Goal: Transaction & Acquisition: Purchase product/service

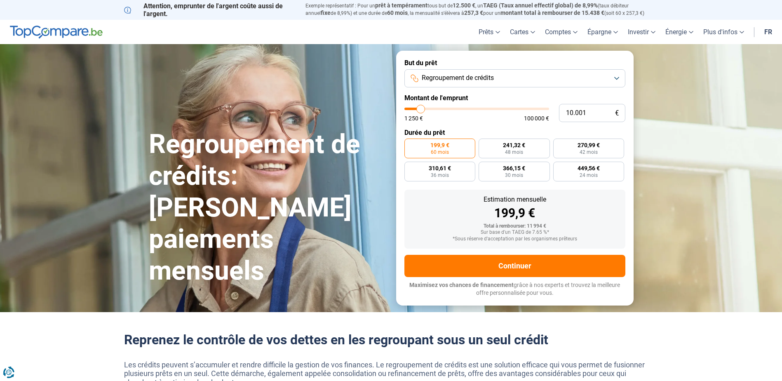
click at [484, 77] on span "Regroupement de crédits" at bounding box center [458, 77] width 72 height 9
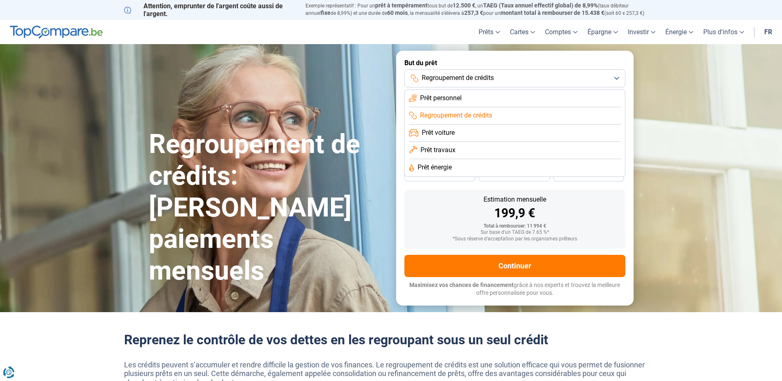
click at [457, 98] on span "Prêt personnel" at bounding box center [441, 98] width 42 height 9
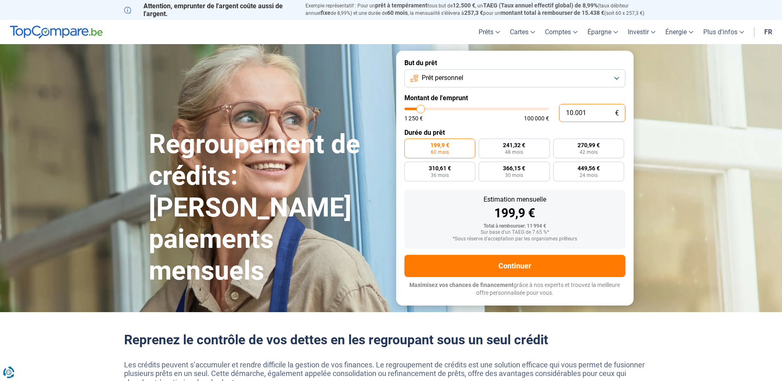
drag, startPoint x: 573, startPoint y: 113, endPoint x: 561, endPoint y: 113, distance: 12.4
click at [561, 113] on input "10.001" at bounding box center [592, 113] width 66 height 18
type input "5.001"
type input "5000"
radio input "true"
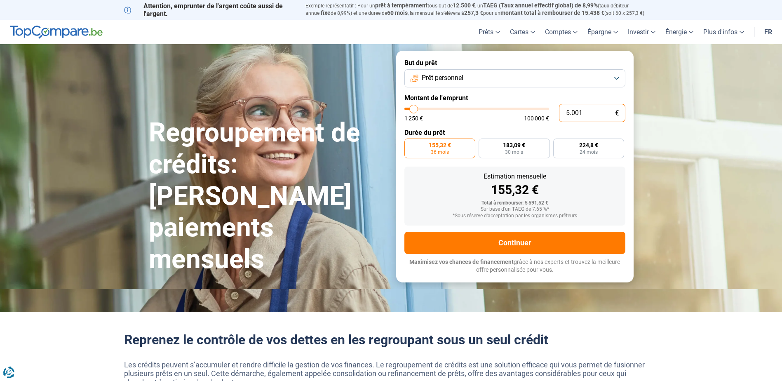
type input "1"
type input "1250"
type input "1.250"
type input "1250"
radio input "true"
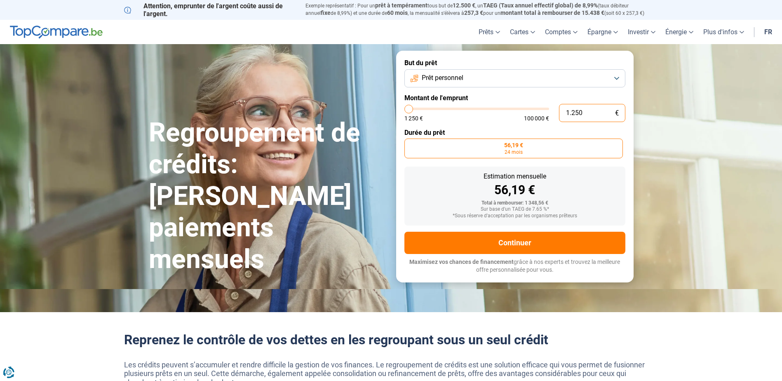
drag, startPoint x: 584, startPoint y: 111, endPoint x: 543, endPoint y: 113, distance: 40.4
click at [543, 113] on div "1.250 € 1 250 € 100 000 €" at bounding box center [514, 113] width 221 height 18
type input "6"
type input "1250"
type input "60"
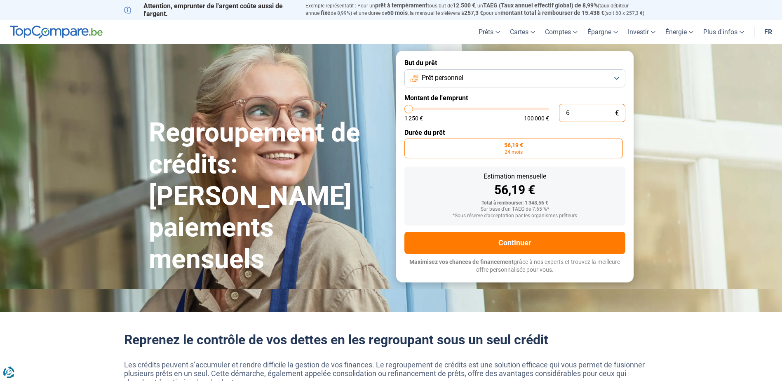
type input "1250"
type input "600"
type input "1250"
type input "6.001"
type input "6000"
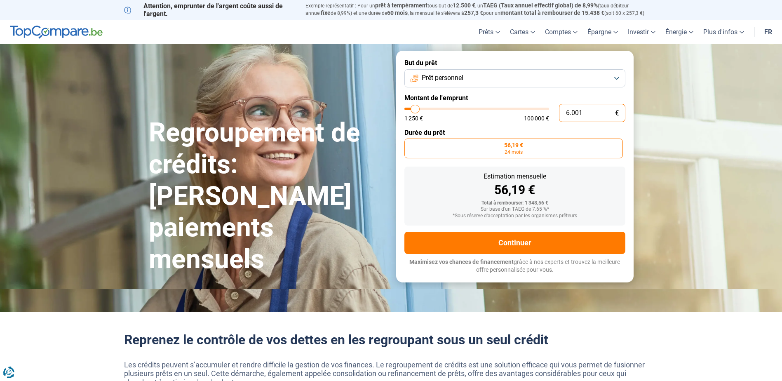
radio input "false"
type input "6.001"
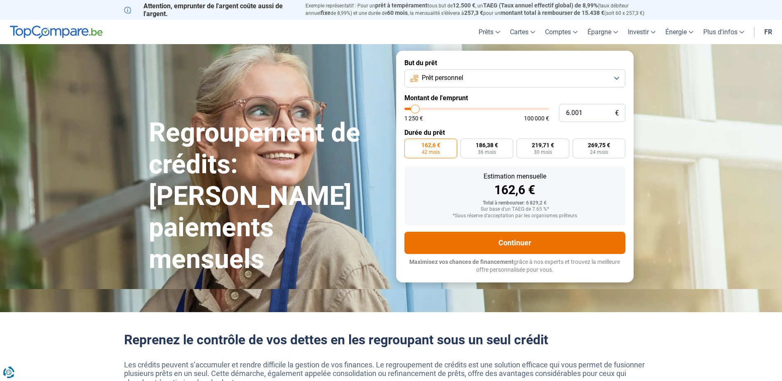
click at [503, 247] on button "Continuer" at bounding box center [514, 243] width 221 height 22
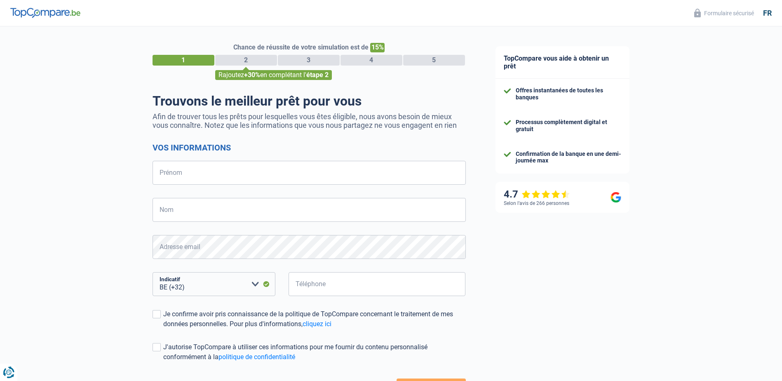
select select "32"
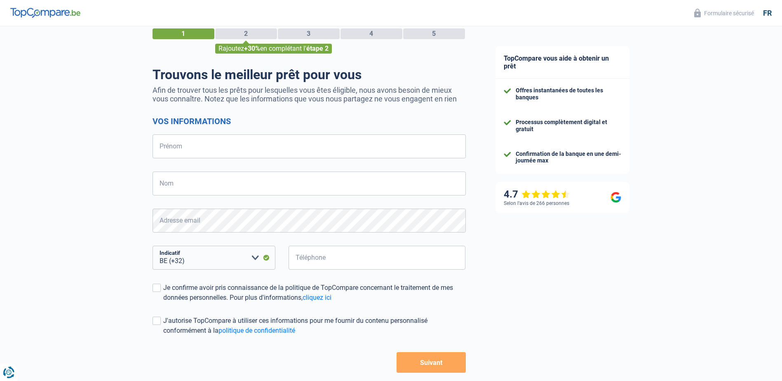
scroll to position [67, 0]
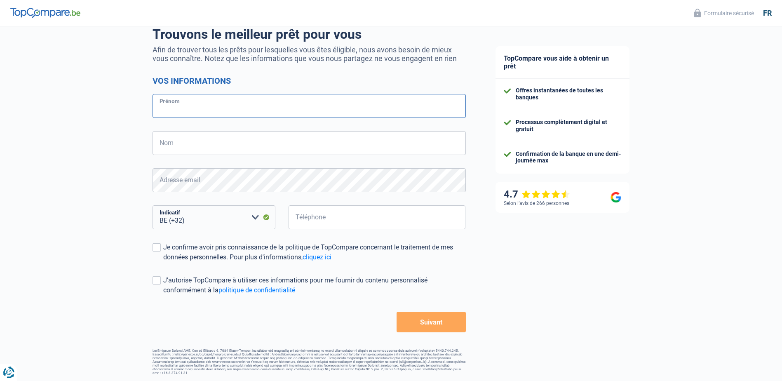
click at [197, 110] on input "Prénom" at bounding box center [308, 106] width 313 height 24
type input "[PERSON_NAME]"
type input "REMBRY"
type input "497145151"
click at [159, 247] on span at bounding box center [156, 247] width 8 height 8
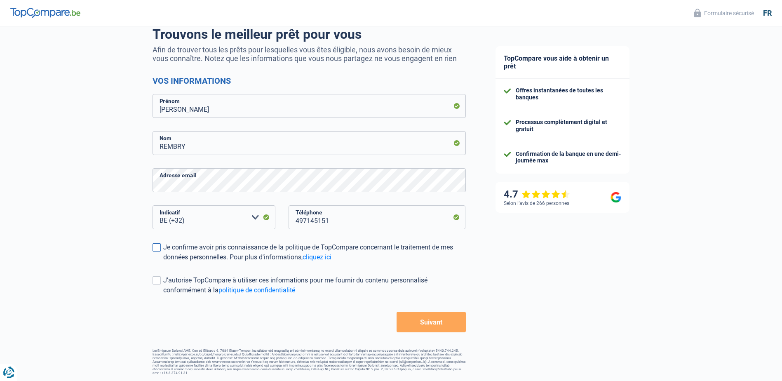
click at [163, 262] on input "Je confirme avoir pris connaissance de la politique de TopCompare concernant le…" at bounding box center [163, 262] width 0 height 0
click at [155, 281] on span at bounding box center [156, 280] width 8 height 8
click at [163, 295] on input "J'autorise TopCompare à utiliser ces informations pour me fournir du contenu pe…" at bounding box center [163, 295] width 0 height 0
click at [415, 321] on button "Suivant" at bounding box center [430, 322] width 69 height 21
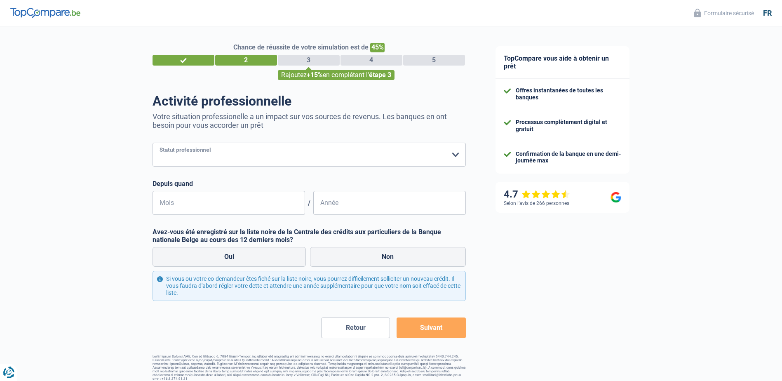
click at [220, 155] on select "Ouvrier Employé privé Employé public Invalide Indépendant Pensionné Chômeur Mut…" at bounding box center [308, 155] width 313 height 24
select select "publicEmployee"
click at [152, 143] on select "Ouvrier Employé privé Employé public Invalide Indépendant Pensionné Chômeur Mut…" at bounding box center [308, 155] width 313 height 24
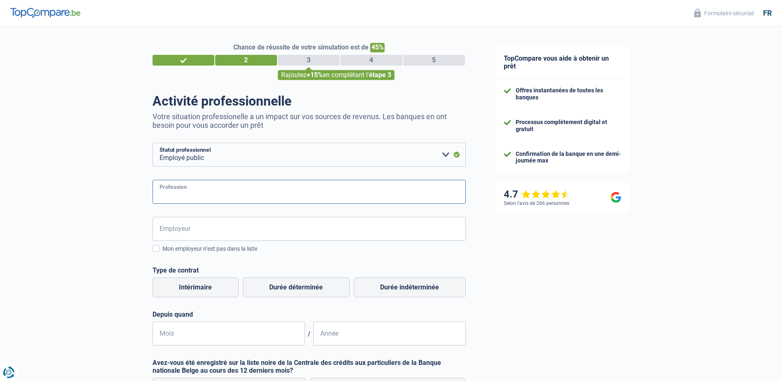
click at [202, 197] on input "Profession" at bounding box center [308, 192] width 313 height 24
type input "Fonctionnaire"
click at [189, 224] on input "Employeur" at bounding box center [308, 229] width 313 height 24
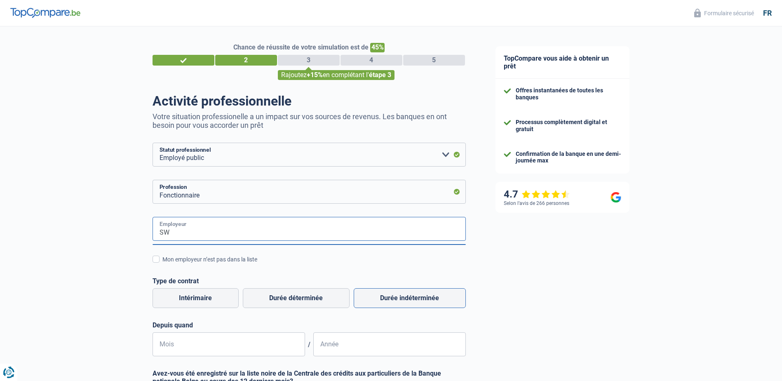
type input "SW"
click at [396, 298] on label "Durée indéterminée" at bounding box center [410, 298] width 112 height 20
click at [396, 298] on input "Durée indéterminée" at bounding box center [410, 298] width 112 height 20
radio input "true"
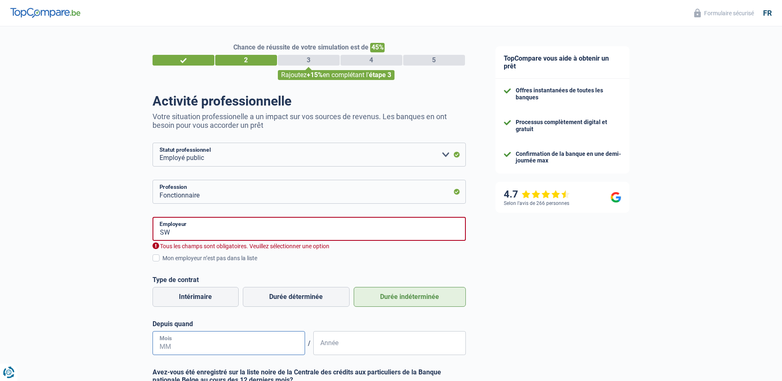
click at [202, 350] on input "Mois" at bounding box center [228, 343] width 152 height 24
click at [180, 235] on input "SW" at bounding box center [308, 229] width 313 height 24
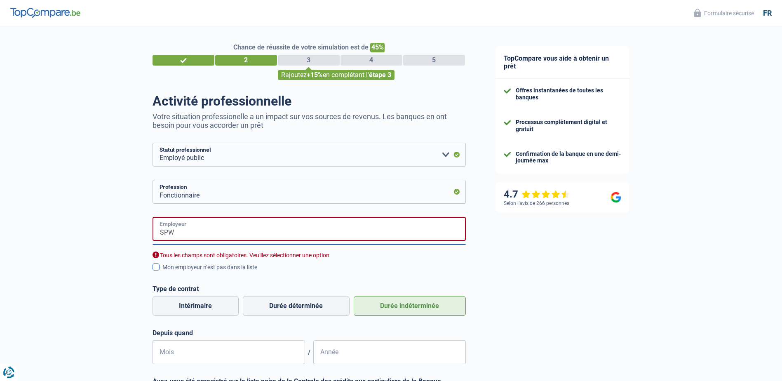
type input "SPW"
click at [155, 268] on span at bounding box center [155, 266] width 7 height 7
click at [162, 272] on input "Mon employeur n’est pas dans la liste" at bounding box center [162, 272] width 0 height 0
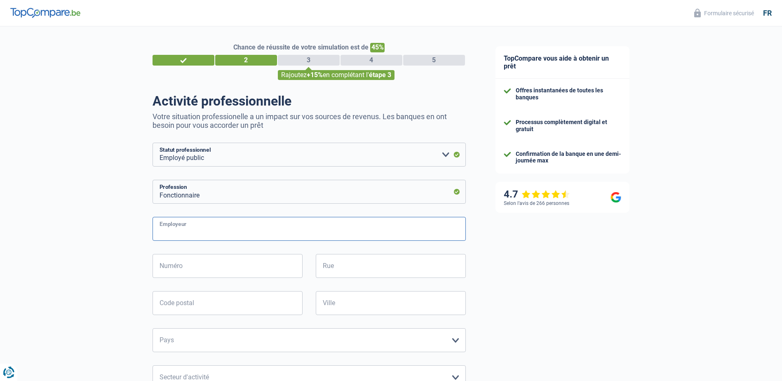
click at [185, 232] on input "Employeur" at bounding box center [308, 229] width 313 height 24
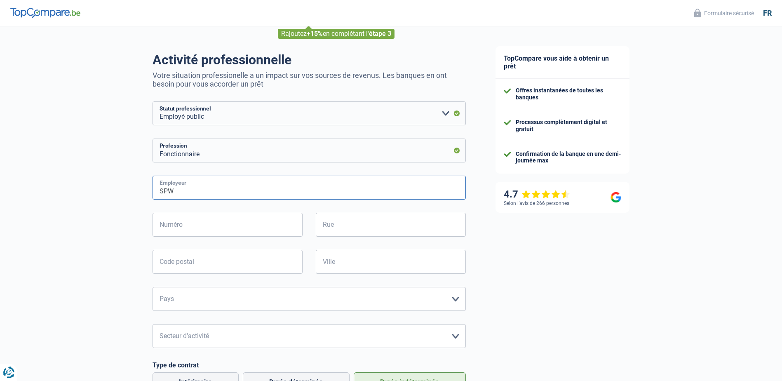
scroll to position [82, 0]
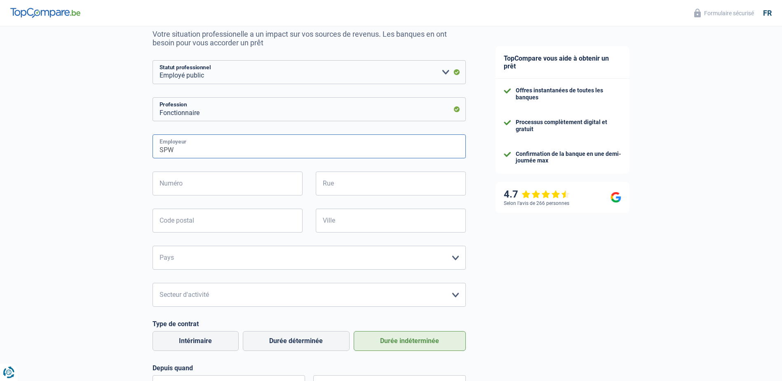
type input "SPW"
click at [216, 293] on select "Agriculture/Pêche Industrie Horeca Courier/Fitness/Taxi Construction Banques/As…" at bounding box center [308, 295] width 313 height 24
select select "bigCompanies"
click at [152, 284] on select "Agriculture/Pêche Industrie Horeca Courier/Fitness/Taxi Construction Banques/As…" at bounding box center [308, 295] width 313 height 24
click at [205, 256] on select "[GEOGRAPHIC_DATA] [GEOGRAPHIC_DATA] [GEOGRAPHIC_DATA] [GEOGRAPHIC_DATA] [GEOGRA…" at bounding box center [308, 258] width 313 height 24
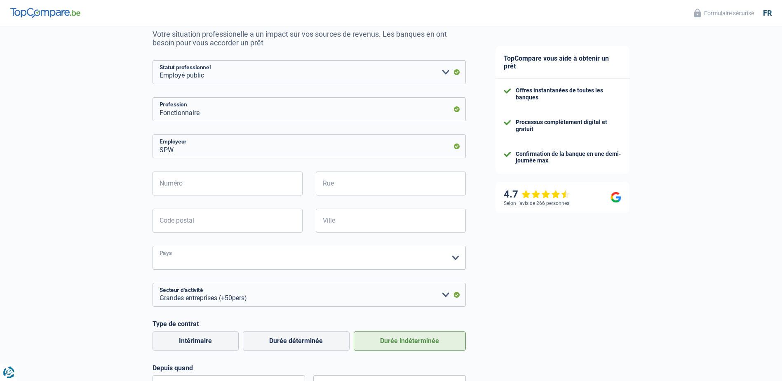
select select "BE"
click at [152, 246] on select "[GEOGRAPHIC_DATA] [GEOGRAPHIC_DATA] [GEOGRAPHIC_DATA] [GEOGRAPHIC_DATA] [GEOGRA…" at bounding box center [308, 258] width 313 height 24
click at [183, 188] on input "Numéro" at bounding box center [227, 183] width 150 height 24
type input "1"
type input "43-45"
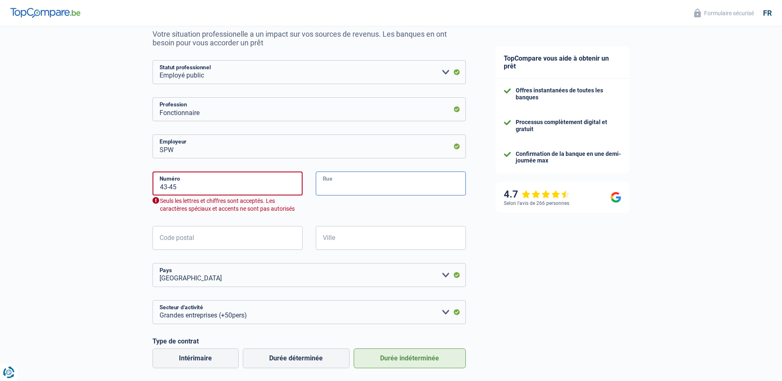
click at [346, 192] on input "Rue" at bounding box center [391, 183] width 150 height 24
type input "Boulevard Cauchy"
click at [204, 186] on input "43-45" at bounding box center [227, 183] width 150 height 24
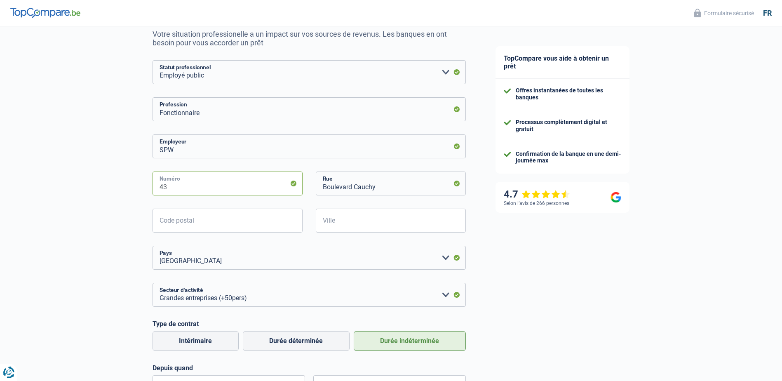
type input "43"
click at [199, 221] on input "Code postal" at bounding box center [227, 221] width 150 height 24
type input "5000"
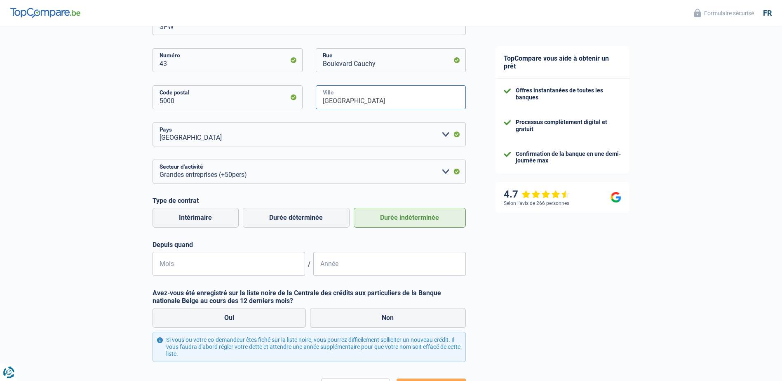
scroll to position [206, 0]
type input "[GEOGRAPHIC_DATA]"
click at [207, 265] on input "Mois" at bounding box center [228, 263] width 152 height 24
type input "03"
type input "2000"
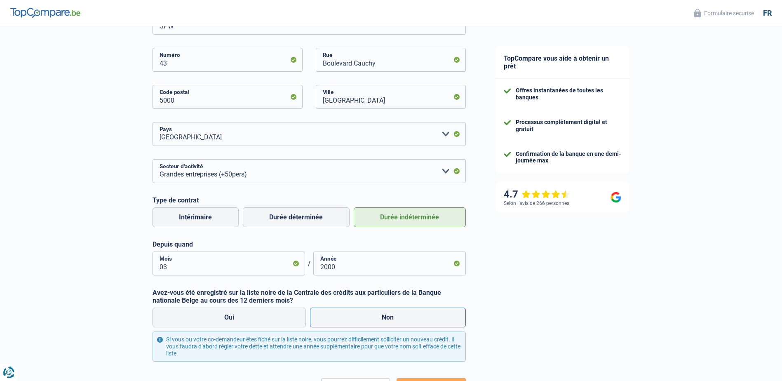
click at [353, 318] on label "Non" at bounding box center [388, 317] width 156 height 20
click at [353, 318] on input "Non" at bounding box center [388, 317] width 156 height 20
radio input "true"
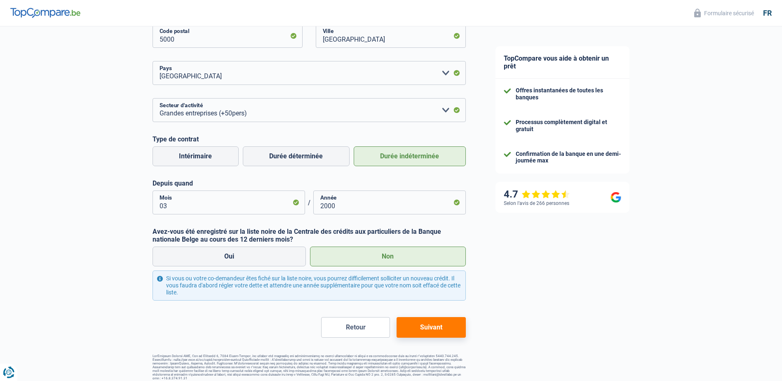
scroll to position [272, 0]
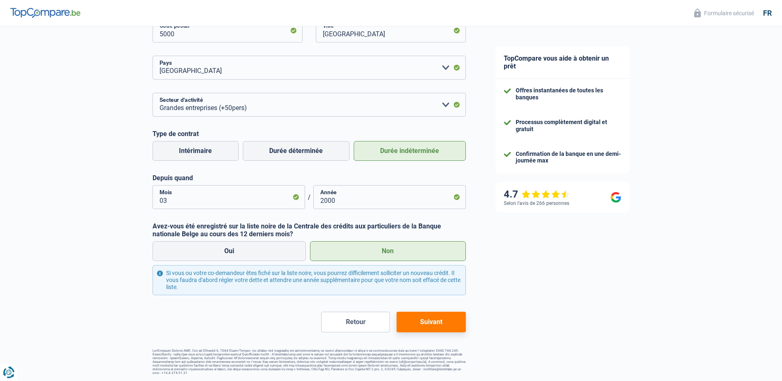
click at [422, 325] on button "Suivant" at bounding box center [430, 322] width 69 height 21
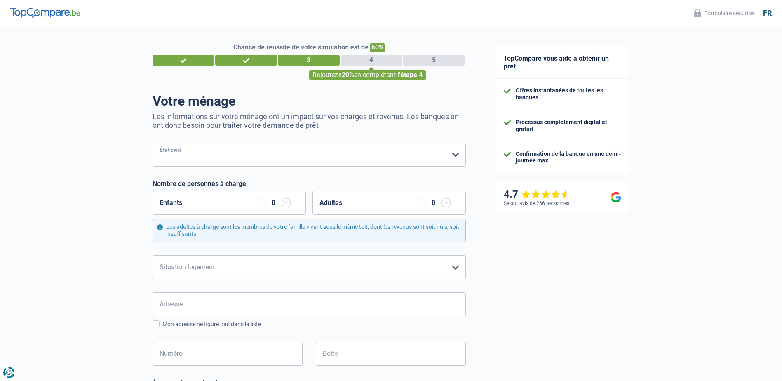
click at [205, 156] on select "[PERSON_NAME](e) Cohabitant(e) légal(e) Divorcé(e) Veuf(ve) Séparé (de fait) Ve…" at bounding box center [308, 155] width 313 height 24
select select "cohabitation"
click at [152, 143] on select "[PERSON_NAME](e) Cohabitant(e) légal(e) Divorcé(e) Veuf(ve) Séparé (de fait) Ve…" at bounding box center [308, 155] width 313 height 24
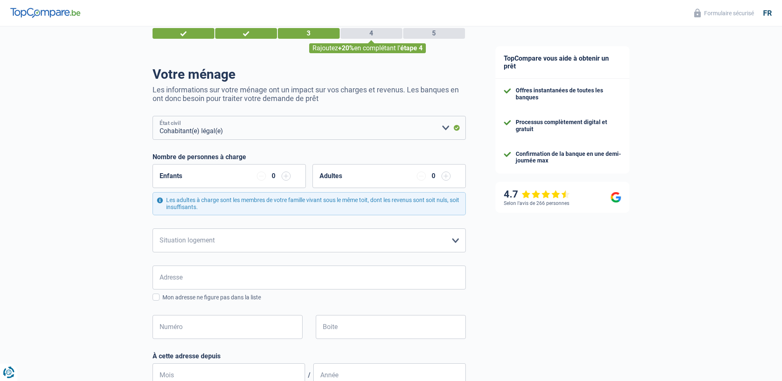
scroll to position [41, 0]
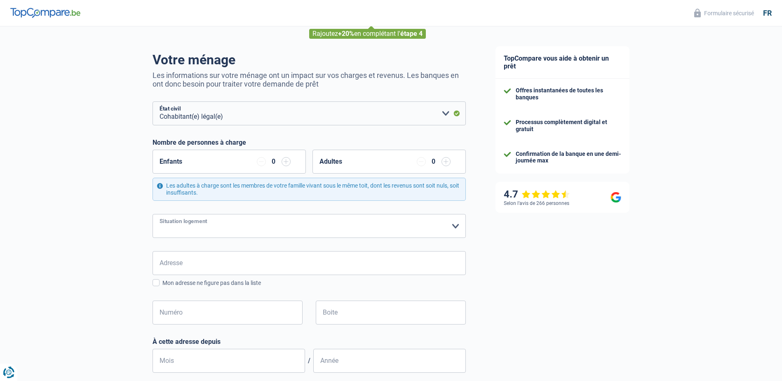
click at [411, 229] on select "Locataire Propriétaire avec prêt hypothécaire Propriétaire sans prêt hypothécai…" at bounding box center [308, 226] width 313 height 24
select select "ownerWithMortgage"
click at [152, 214] on select "Locataire Propriétaire avec prêt hypothécaire Propriétaire sans prêt hypothécai…" at bounding box center [308, 226] width 313 height 24
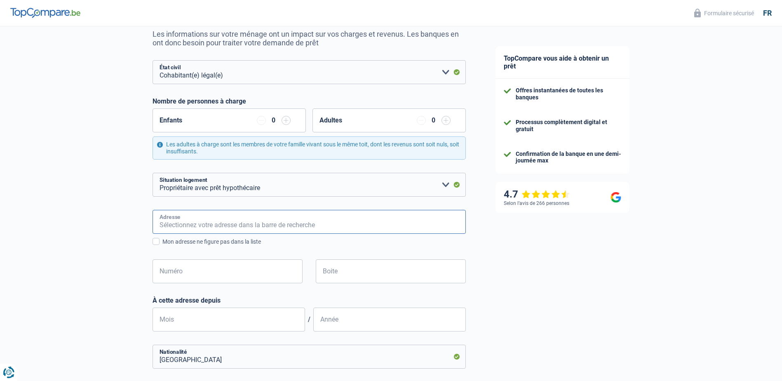
click at [213, 220] on input "Adresse" at bounding box center [308, 222] width 313 height 24
type input "Allée du [GEOGRAPHIC_DATA] 22"
type input "[GEOGRAPHIC_DATA]"
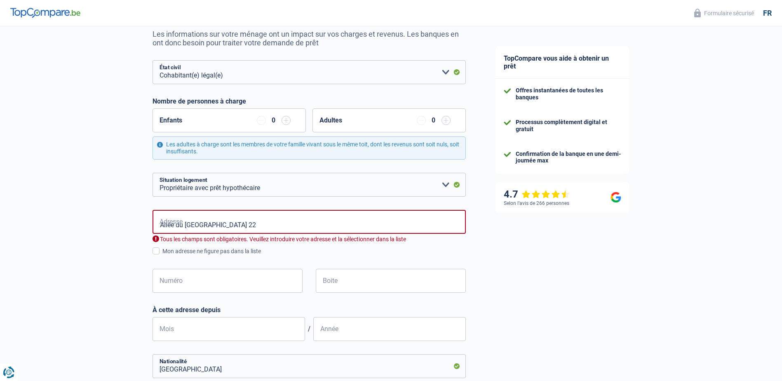
type input "[GEOGRAPHIC_DATA]"
type input "Allée du [GEOGRAPHIC_DATA]"
click at [163, 281] on input "Numéro" at bounding box center [227, 281] width 150 height 24
type input "22"
click at [192, 328] on input "Mois" at bounding box center [228, 329] width 152 height 24
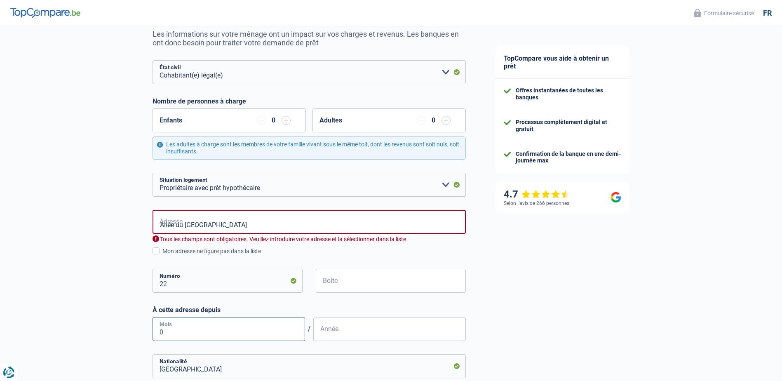
type input "07"
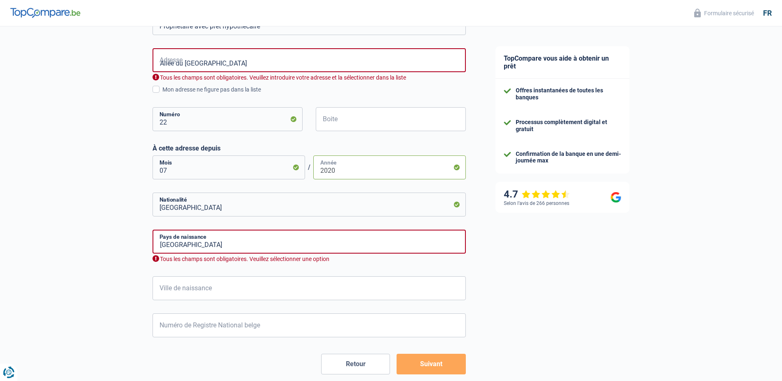
scroll to position [247, 0]
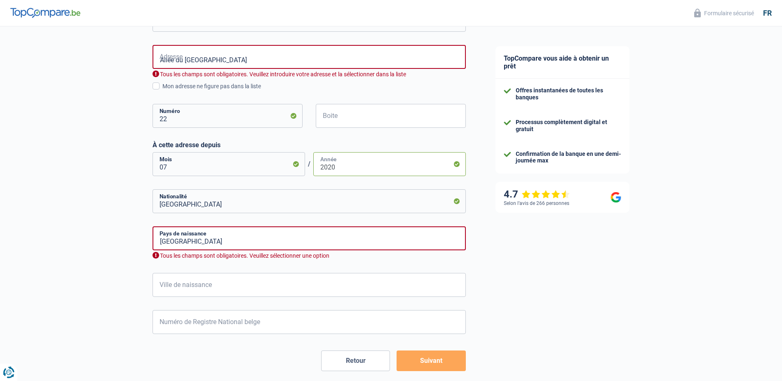
type input "2020"
click at [191, 289] on input "Ville de naissance" at bounding box center [308, 285] width 313 height 24
type input "[PERSON_NAME]"
click at [190, 325] on input "Numéro de Registre National belge" at bounding box center [308, 322] width 313 height 24
type input "1"
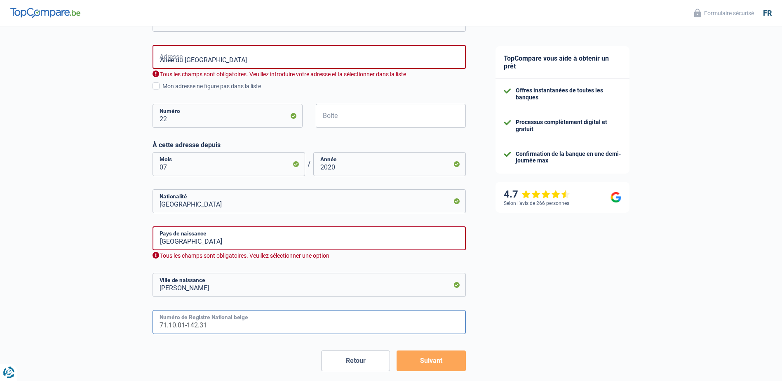
type input "71.10.01-142.31"
click at [427, 363] on button "Suivant" at bounding box center [430, 360] width 69 height 21
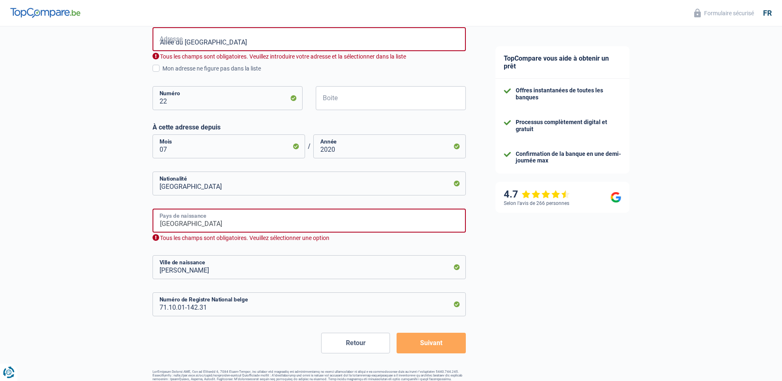
click at [226, 223] on input "[GEOGRAPHIC_DATA]" at bounding box center [308, 221] width 313 height 24
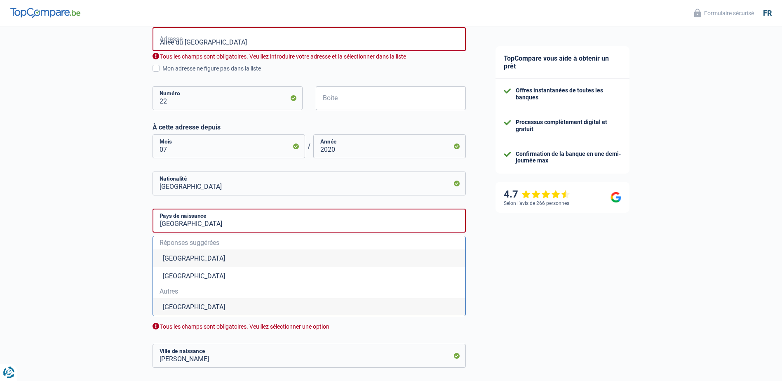
click at [520, 305] on div "TopCompare vous aide à obtenir un prêt Offres instantanées de toutes les banque…" at bounding box center [632, 125] width 302 height 729
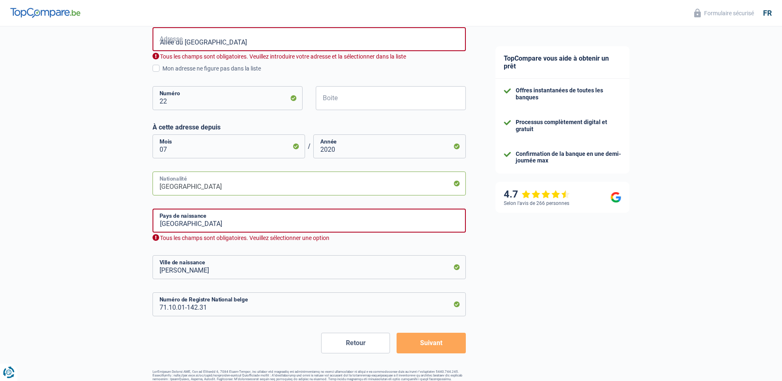
click at [200, 187] on input "[GEOGRAPHIC_DATA]" at bounding box center [308, 183] width 313 height 24
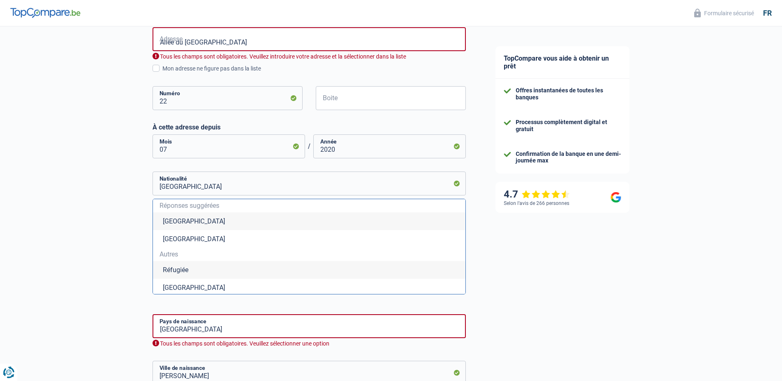
click at [194, 220] on li "[GEOGRAPHIC_DATA]" at bounding box center [309, 221] width 312 height 18
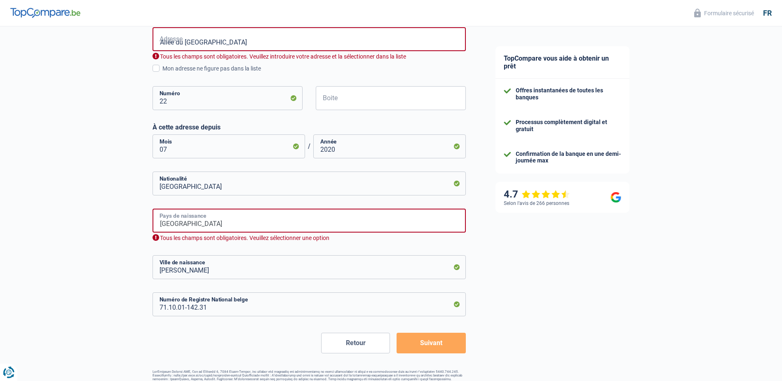
click at [199, 225] on input "[GEOGRAPHIC_DATA]" at bounding box center [308, 221] width 313 height 24
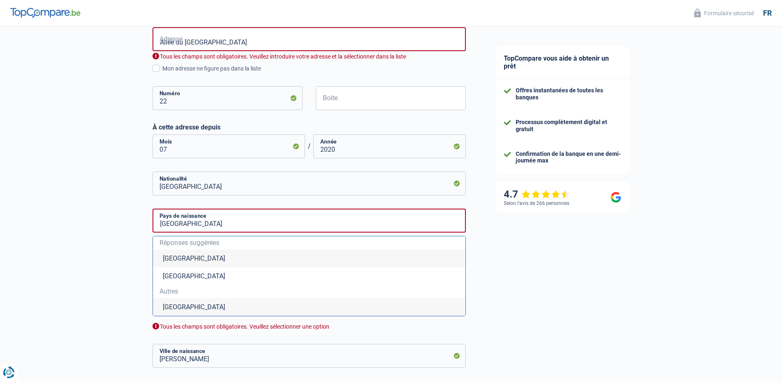
click at [185, 259] on li "[GEOGRAPHIC_DATA]" at bounding box center [309, 258] width 312 height 18
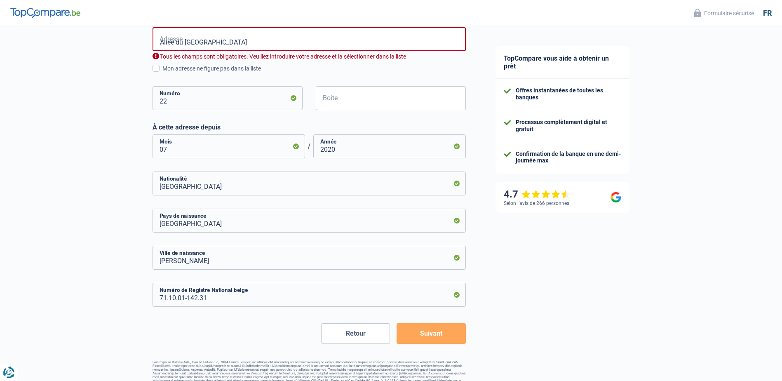
click at [443, 337] on button "Suivant" at bounding box center [430, 333] width 69 height 21
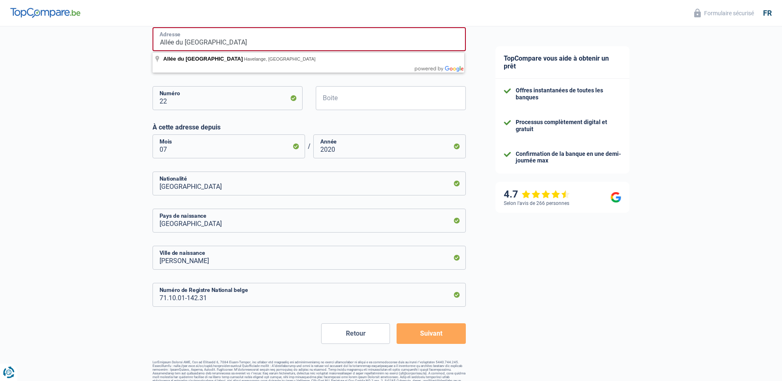
click at [265, 42] on input "Allée du [GEOGRAPHIC_DATA]" at bounding box center [308, 39] width 313 height 24
type input "Allée du [GEOGRAPHIC_DATA], 5370, Havelange, [GEOGRAPHIC_DATA]"
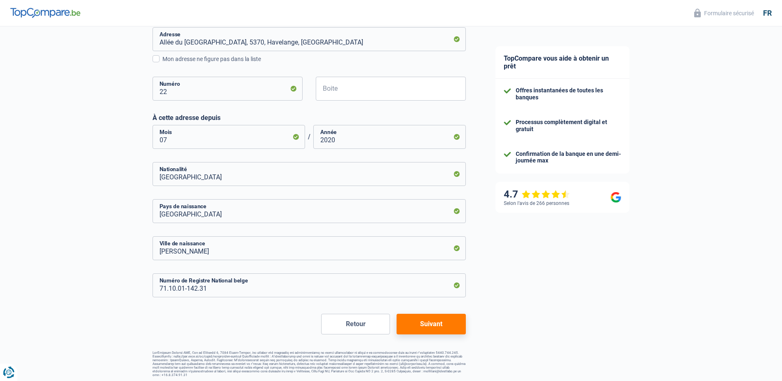
click at [417, 325] on button "Suivant" at bounding box center [430, 324] width 69 height 21
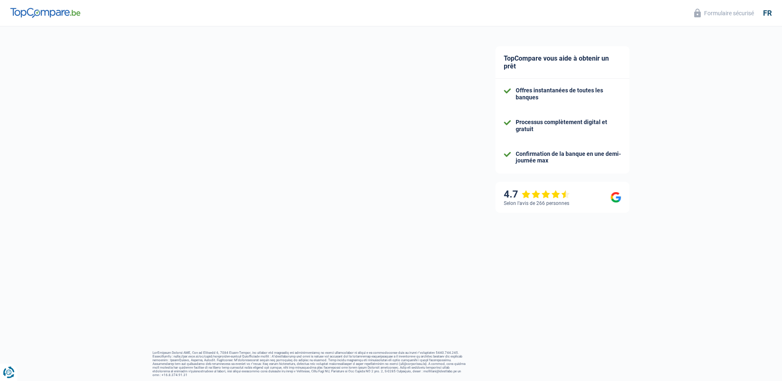
select select "netSalary"
select select "mealVouchers"
select select "mortgage"
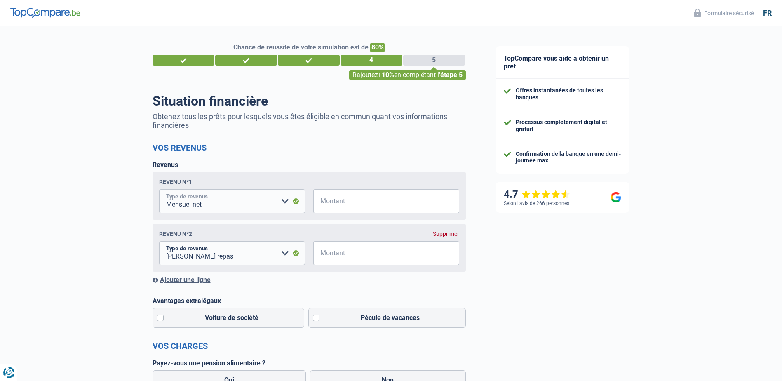
click at [232, 207] on select "Allocation d'handicap Allocations chômage Allocations familiales Chèques repas …" at bounding box center [232, 201] width 146 height 24
click at [342, 203] on input "Montant" at bounding box center [391, 201] width 136 height 24
type input "2.600"
click at [335, 255] on input "Montant" at bounding box center [391, 253] width 136 height 24
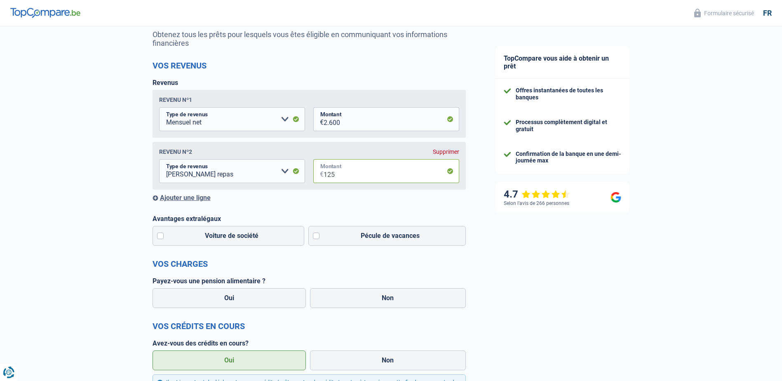
scroll to position [82, 0]
type input "125"
click at [316, 235] on label "Pécule de vacances" at bounding box center [386, 235] width 157 height 20
click at [316, 235] on input "Pécule de vacances" at bounding box center [386, 235] width 157 height 20
checkbox input "true"
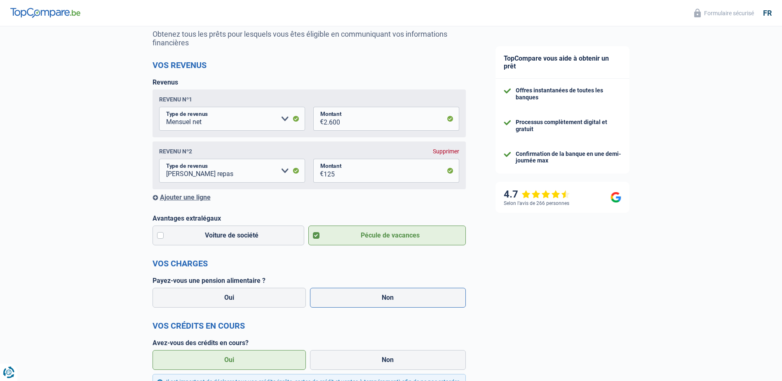
click at [356, 296] on label "Non" at bounding box center [388, 298] width 156 height 20
click at [356, 296] on input "Non" at bounding box center [388, 298] width 156 height 20
radio input "true"
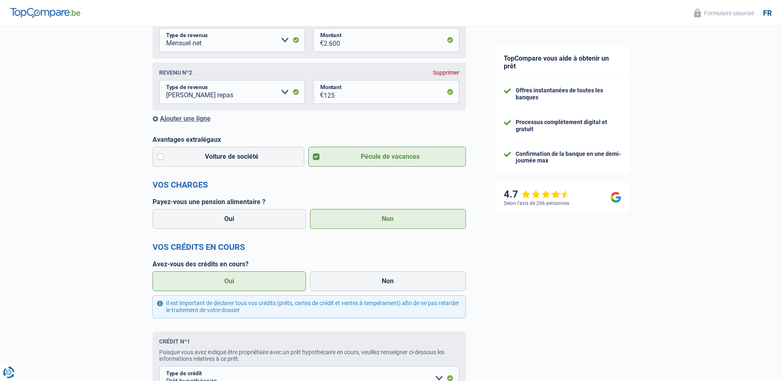
scroll to position [165, 0]
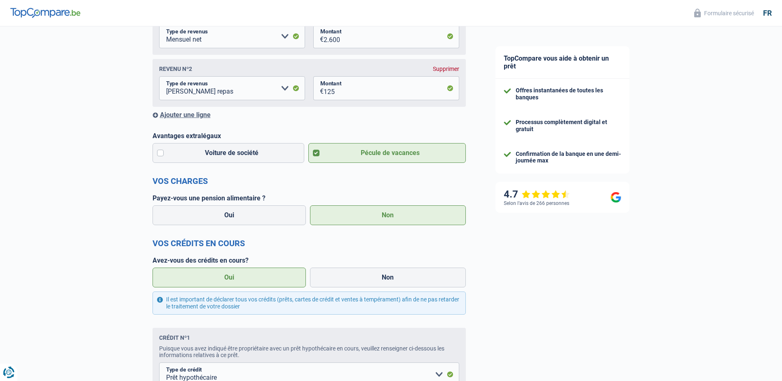
click at [272, 283] on label "Oui" at bounding box center [229, 277] width 154 height 20
click at [272, 283] on input "Oui" at bounding box center [229, 277] width 154 height 20
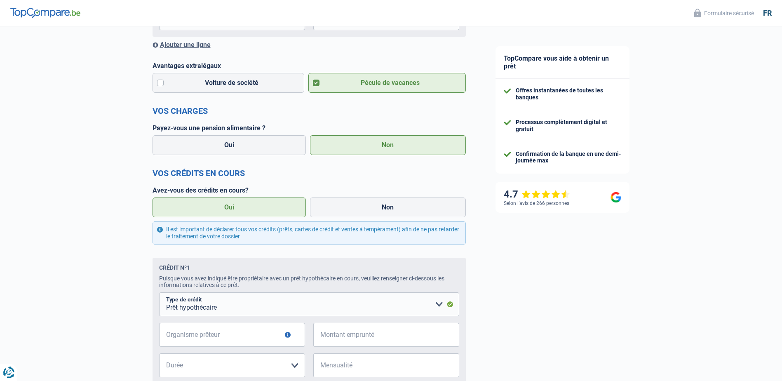
scroll to position [247, 0]
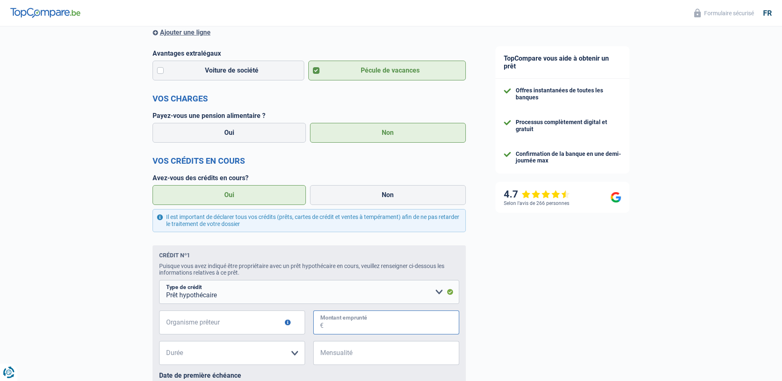
click at [337, 326] on input "Montant emprunté" at bounding box center [391, 322] width 136 height 24
type input "200.000"
click at [230, 353] on select "120 mois 180 mois 240 mois 300 mois 360 mois 420 mois Veuillez sélectionner une…" at bounding box center [232, 353] width 146 height 24
drag, startPoint x: 128, startPoint y: 321, endPoint x: 131, endPoint y: 317, distance: 4.8
click at [128, 320] on div "Chance de réussite de votre simulation est de 80% 1 2 3 4 5 Rajoutez +10% en co…" at bounding box center [240, 189] width 481 height 826
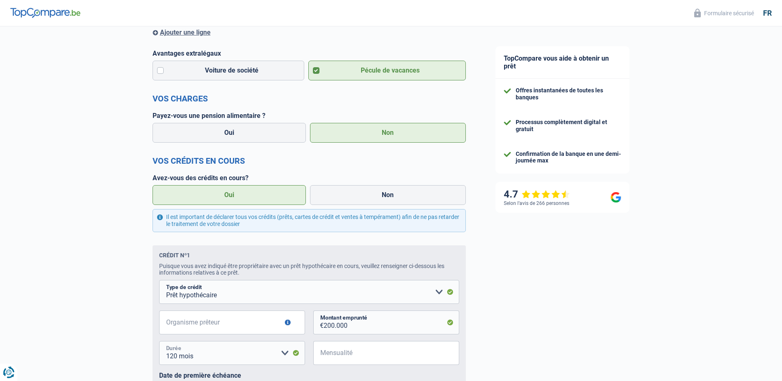
click at [211, 357] on select "120 mois 180 mois 240 mois 300 mois 360 mois 420 mois Veuillez sélectionner une…" at bounding box center [232, 353] width 146 height 24
click at [283, 356] on select "120 mois 180 mois 240 mois 300 mois 360 mois 420 mois Veuillez sélectionner une…" at bounding box center [232, 353] width 146 height 24
click at [284, 354] on select "120 mois 180 mois 240 mois 300 mois 360 mois 420 mois Veuillez sélectionner une…" at bounding box center [232, 353] width 146 height 24
select select "240"
click at [159, 343] on select "120 mois 180 mois 240 mois 300 mois 360 mois 420 mois Veuillez sélectionner une…" at bounding box center [232, 353] width 146 height 24
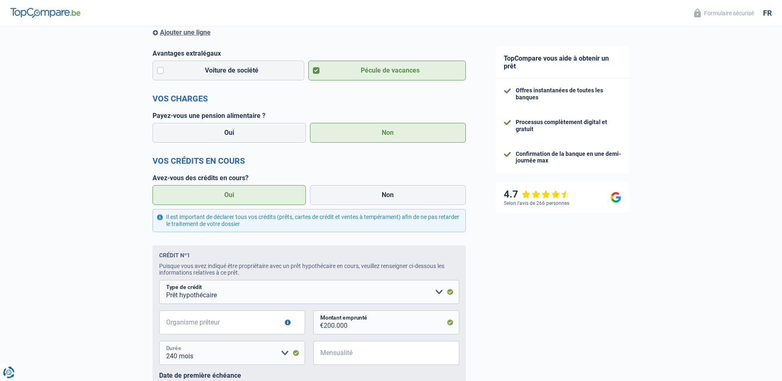
click at [281, 356] on select "120 mois 180 mois 240 mois 300 mois 360 mois 420 mois Veuillez sélectionner une…" at bounding box center [232, 353] width 146 height 24
click at [159, 343] on select "120 mois 180 mois 240 mois 300 mois 360 mois 420 mois Veuillez sélectionner une…" at bounding box center [232, 353] width 146 height 24
click at [197, 328] on input "Organisme prêteur" at bounding box center [232, 322] width 146 height 24
type input "Crelan"
click at [324, 356] on input "Mensualité" at bounding box center [391, 353] width 136 height 24
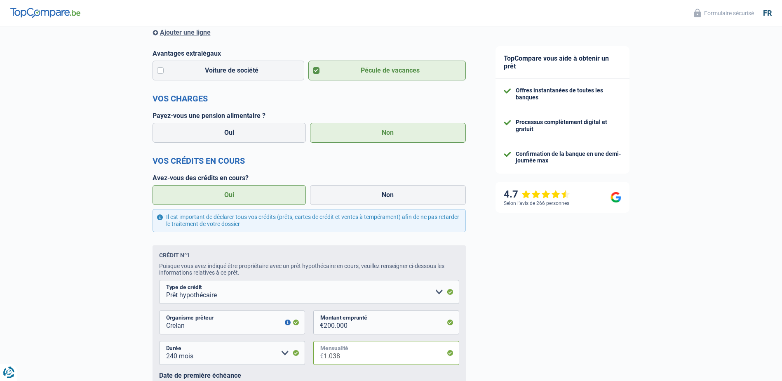
type input "1.038"
click at [537, 316] on div "TopCompare vous aide à obtenir un prêt Offres instantanées de toutes les banque…" at bounding box center [632, 192] width 302 height 826
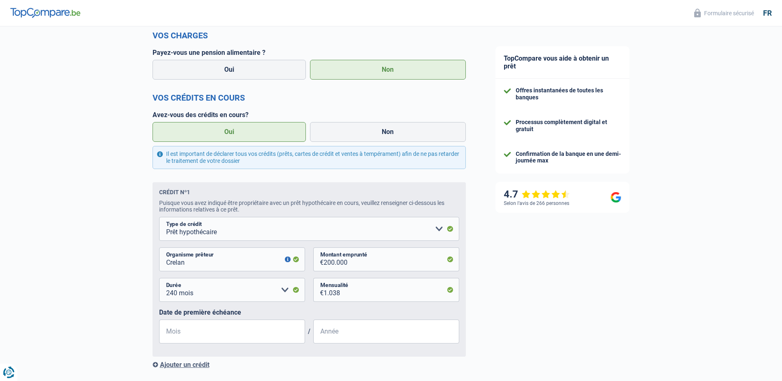
scroll to position [330, 0]
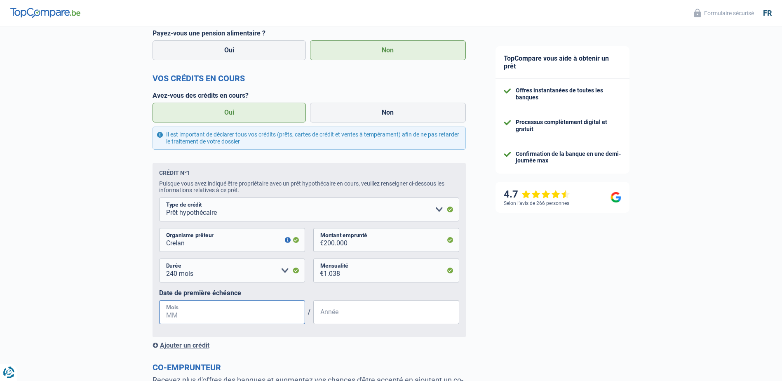
click at [227, 316] on input "Mois" at bounding box center [232, 312] width 146 height 24
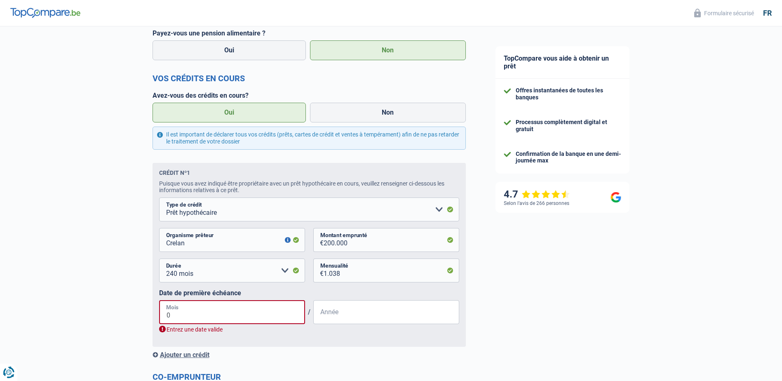
type input "08"
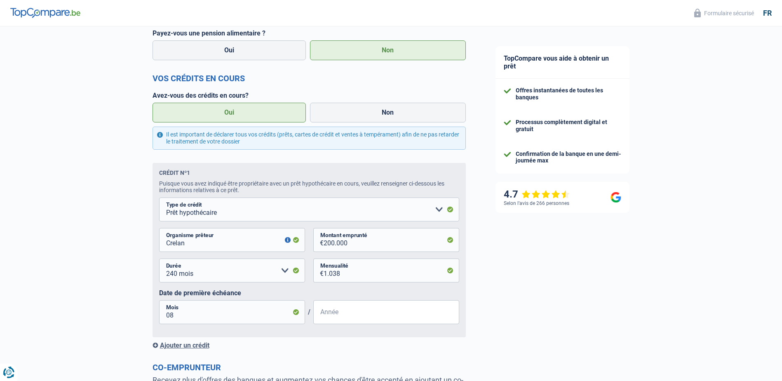
scroll to position [474, 0]
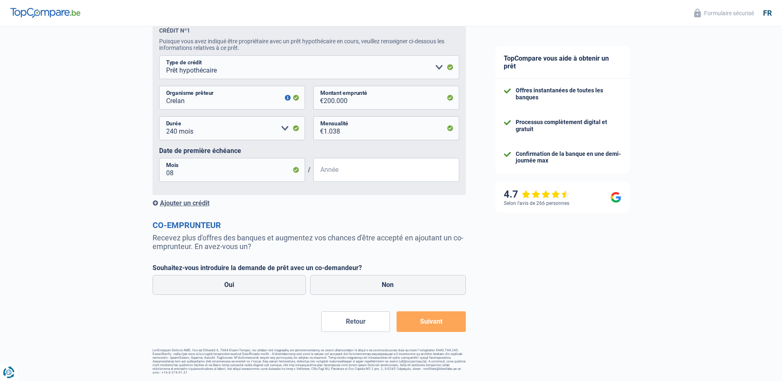
drag, startPoint x: 363, startPoint y: 321, endPoint x: 360, endPoint y: 316, distance: 5.7
click at [362, 321] on button "Retour" at bounding box center [355, 321] width 69 height 21
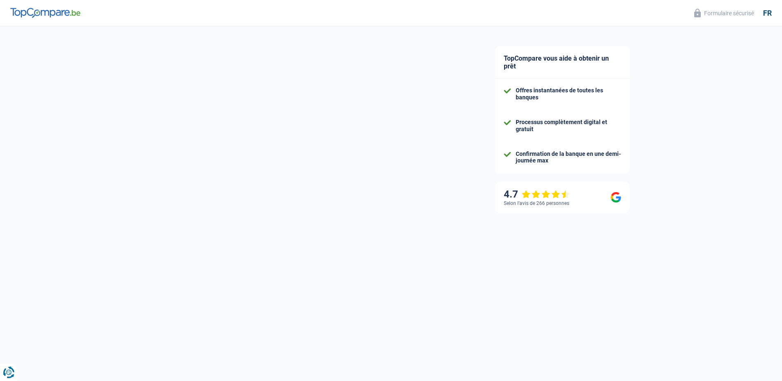
select select "cohabitation"
select select "ownerWithMortgage"
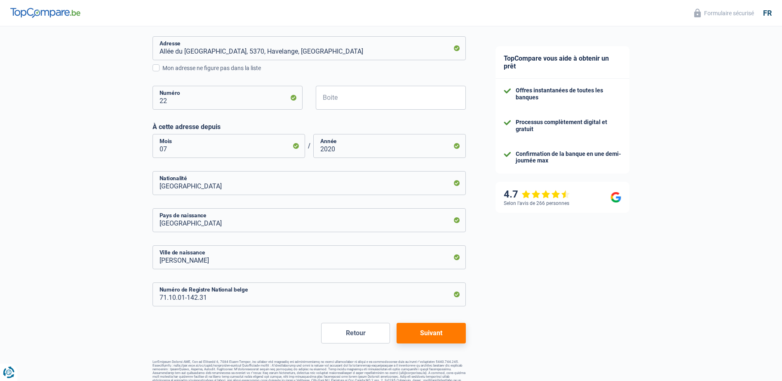
scroll to position [267, 0]
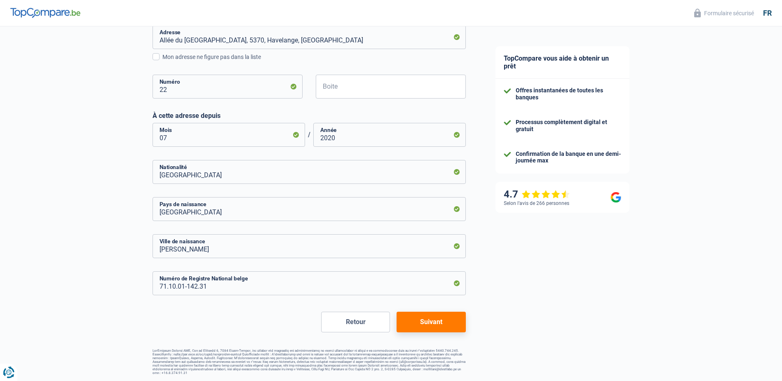
click at [431, 327] on button "Suivant" at bounding box center [430, 322] width 69 height 21
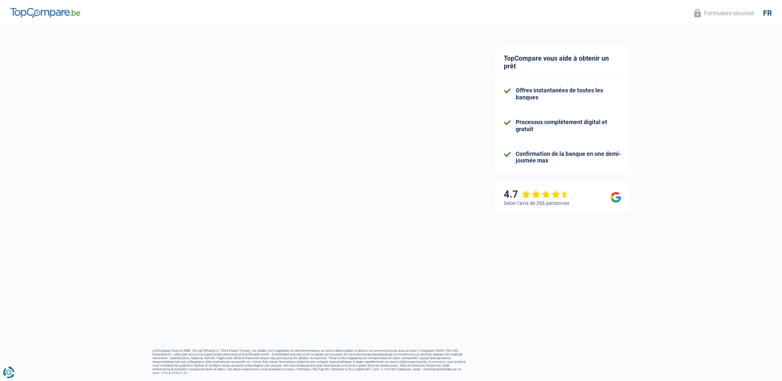
select select "netSalary"
select select "mealVouchers"
select select "mortgage"
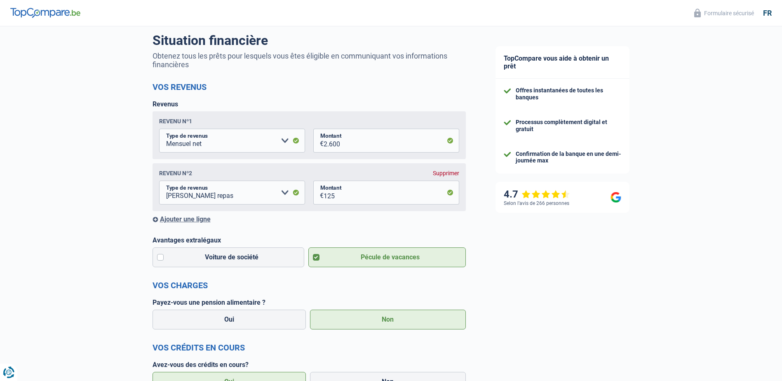
scroll to position [82, 0]
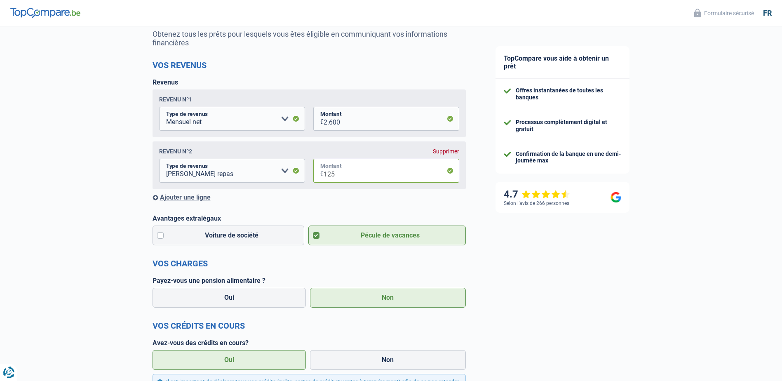
click at [337, 176] on input "125" at bounding box center [391, 171] width 136 height 24
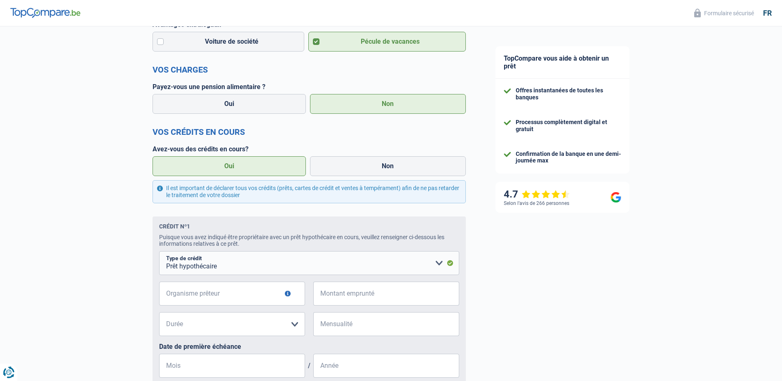
scroll to position [330, 0]
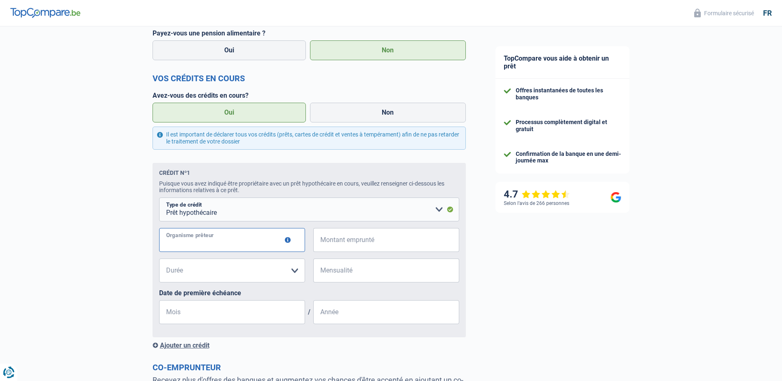
click at [267, 240] on input "Organisme prêteur" at bounding box center [232, 240] width 146 height 24
type input "Crelan"
type input "200.000"
type input "1.038"
type input "08"
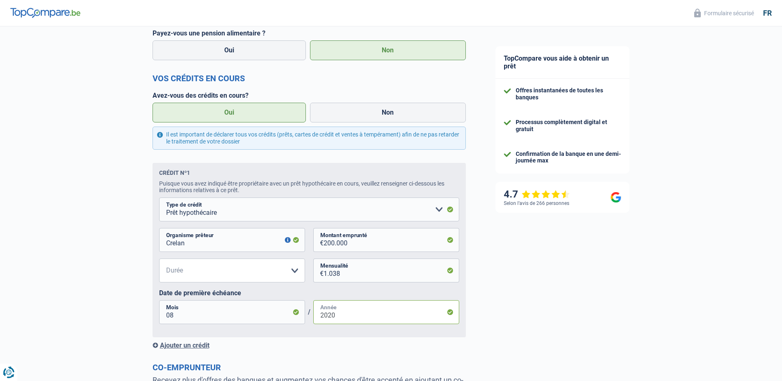
type input "2020"
click at [522, 307] on div "TopCompare vous aide à obtenir un prêt Offres instantanées de toutes les banque…" at bounding box center [632, 110] width 302 height 826
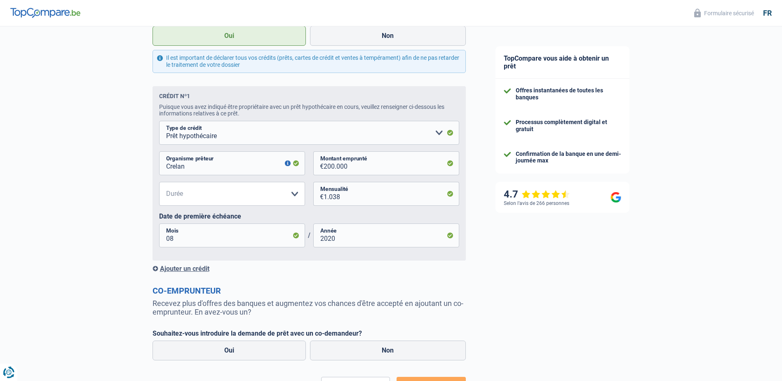
scroll to position [412, 0]
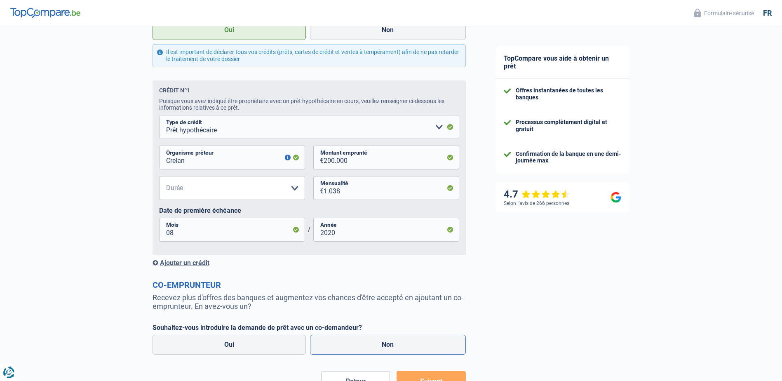
click at [407, 346] on label "Non" at bounding box center [388, 345] width 156 height 20
click at [407, 346] on input "Non" at bounding box center [388, 345] width 156 height 20
radio input "true"
click at [342, 194] on input "1.038" at bounding box center [391, 188] width 136 height 24
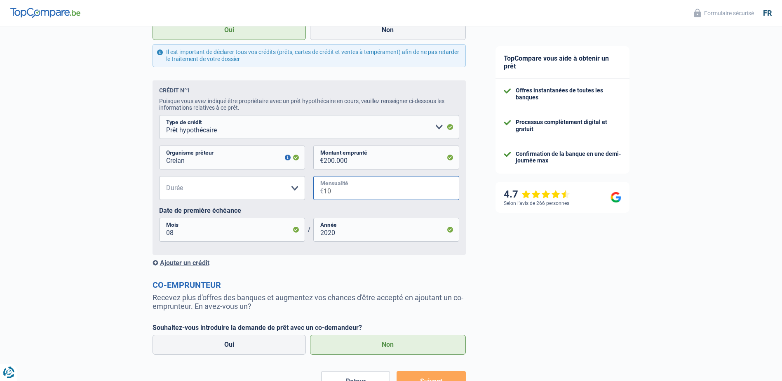
type input "1"
type input "519"
click at [609, 272] on div "TopCompare vous aide à obtenir un prêt Offres instantanées de toutes les banque…" at bounding box center [632, 27] width 302 height 826
click at [202, 267] on div "Ajouter un crédit" at bounding box center [308, 263] width 313 height 8
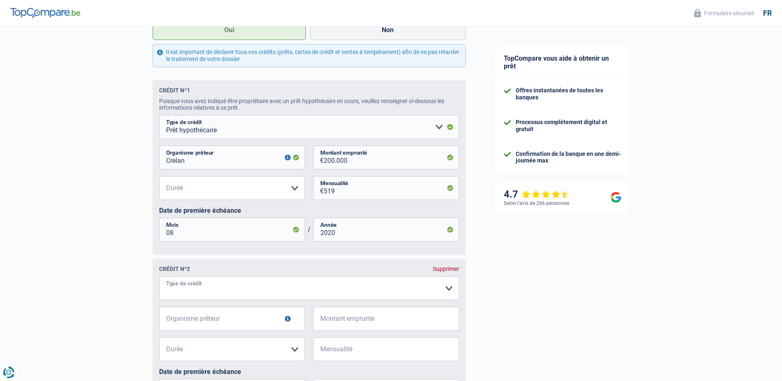
click at [222, 292] on select "Carte ou ouverture de crédit Prêt hypothécaire Vente à tempérament Prêt à tempé…" at bounding box center [309, 288] width 300 height 24
select select "renovationLoan"
click at [210, 321] on input "Organisme prêteur" at bounding box center [232, 319] width 146 height 24
type input "Crelan"
click at [317, 324] on span "€" at bounding box center [318, 319] width 10 height 24
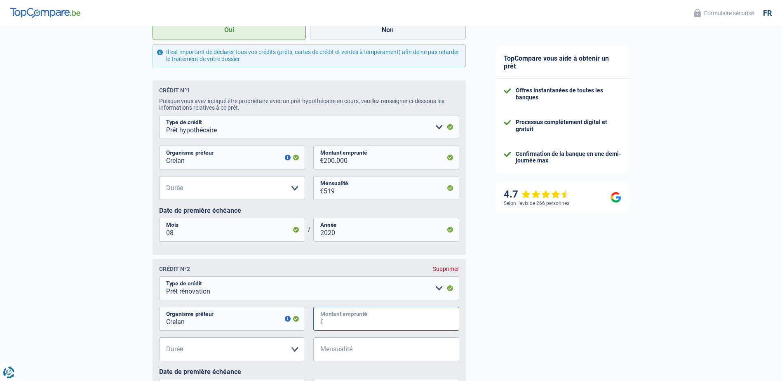
click at [341, 323] on input "Montant emprunté" at bounding box center [391, 319] width 136 height 24
type input "24.000"
click at [231, 353] on select "12 mois 18 mois 24 mois 30 mois 36 mois 42 mois 48 mois 60 mois 72 mois 84 mois…" at bounding box center [232, 349] width 146 height 24
click at [355, 161] on input "200.000" at bounding box center [391, 157] width 136 height 24
drag, startPoint x: 349, startPoint y: 163, endPoint x: 325, endPoint y: 163, distance: 24.3
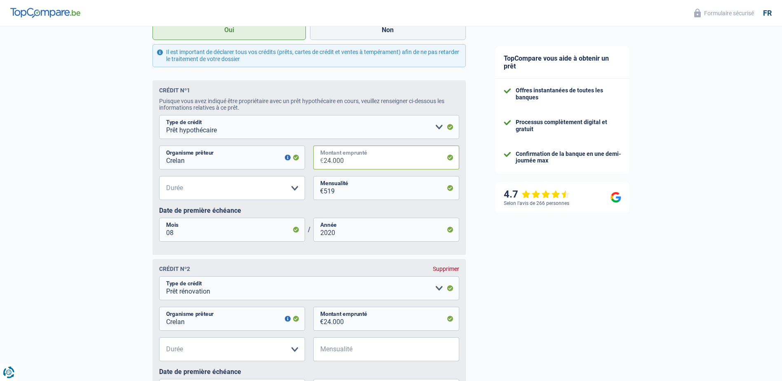
click at [325, 163] on input "24.000" at bounding box center [391, 157] width 136 height 24
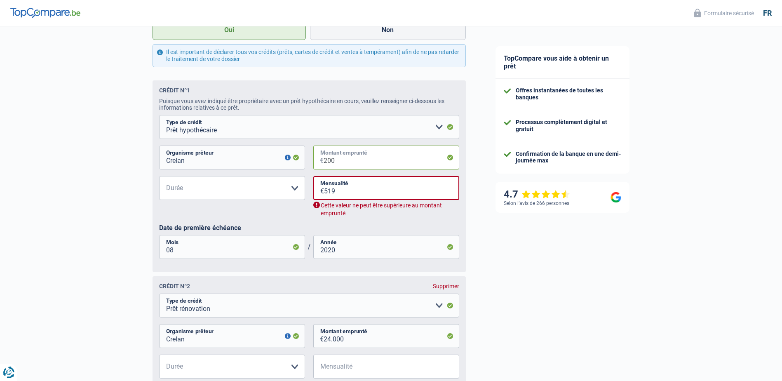
type input "200.000"
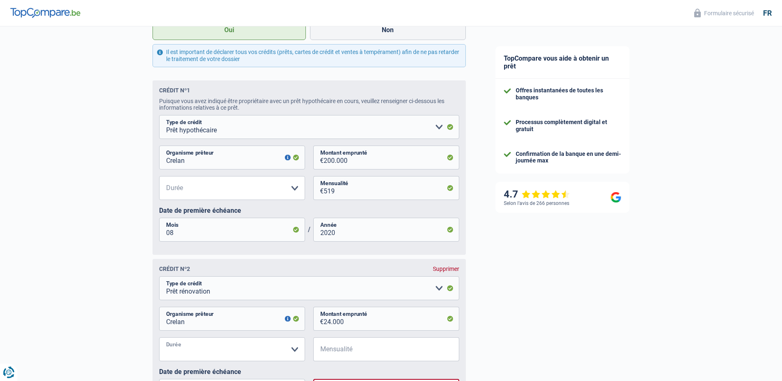
click at [247, 355] on select "12 mois 18 mois 24 mois 30 mois 36 mois 42 mois 48 mois 60 mois 72 mois 84 mois…" at bounding box center [232, 349] width 146 height 24
click at [209, 361] on select "12 mois 18 mois 24 mois 30 mois 36 mois 42 mois 48 mois 60 mois 72 mois 84 mois…" at bounding box center [232, 349] width 146 height 24
click at [252, 291] on select "Carte ou ouverture de crédit Prêt hypothécaire Vente à tempérament Prêt à tempé…" at bounding box center [309, 288] width 300 height 24
select select "personalLoan"
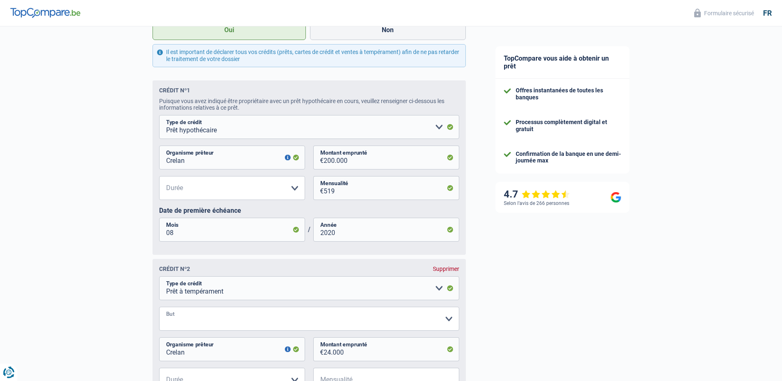
click at [205, 320] on select "Confort maison: meubles, textile, peinture, électroménager, outillage non-profe…" at bounding box center [309, 319] width 300 height 24
select select "smallWorks"
click at [159, 309] on select "Confort maison: meubles, textile, peinture, électroménager, outillage non-profe…" at bounding box center [309, 319] width 300 height 24
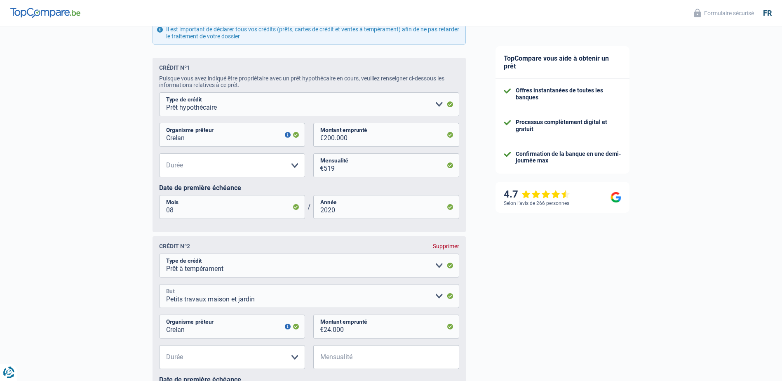
scroll to position [453, 0]
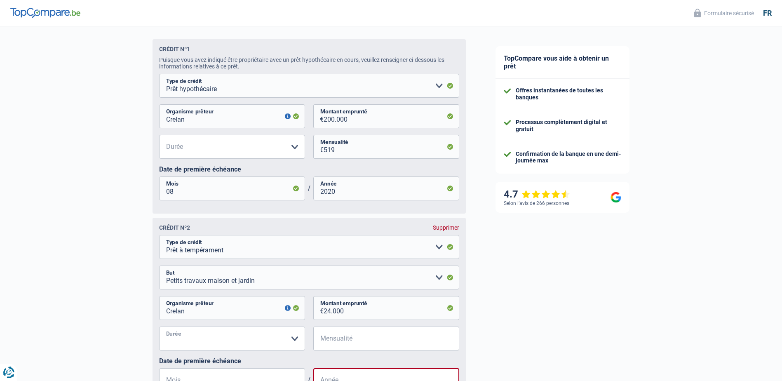
click at [222, 342] on select "12 mois 18 mois 24 mois 30 mois 36 mois 42 mois 48 mois 60 mois 72 mois 84 mois…" at bounding box center [232, 338] width 146 height 24
click at [352, 316] on input "24.000" at bounding box center [391, 308] width 136 height 24
click at [230, 346] on select "12 mois 18 mois 24 mois 30 mois 36 mois 42 mois 48 mois 60 mois 72 mois 84 mois…" at bounding box center [232, 338] width 146 height 24
click at [348, 248] on select "Carte ou ouverture de crédit Prêt hypothécaire Vente à tempérament Prêt à tempé…" at bounding box center [309, 247] width 300 height 24
select select "renovationLoan"
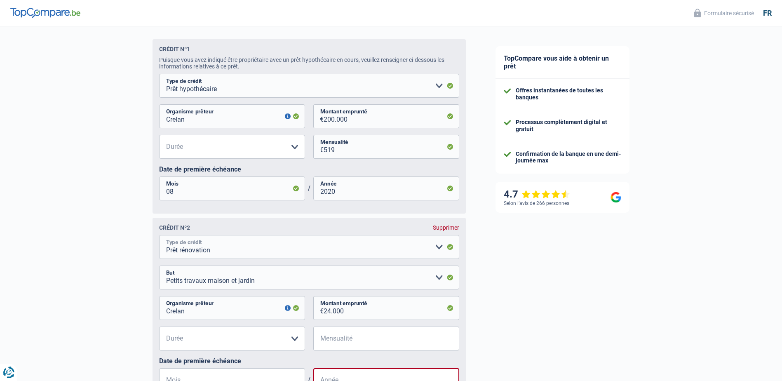
click at [159, 238] on select "Carte ou ouverture de crédit Prêt hypothécaire Vente à tempérament Prêt à tempé…" at bounding box center [309, 247] width 300 height 24
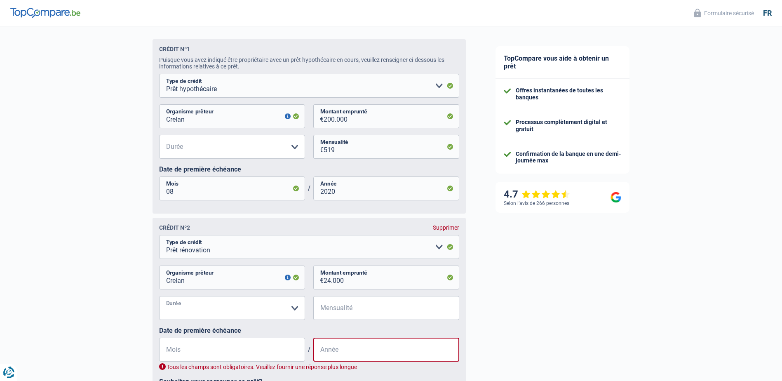
click at [207, 312] on select "12 mois 18 mois 24 mois 30 mois 36 mois 42 mois 48 mois 60 mois 72 mois 84 mois…" at bounding box center [232, 308] width 146 height 24
click at [200, 313] on select "12 mois 18 mois 24 mois 30 mois 36 mois 42 mois 48 mois 60 mois 72 mois 84 mois…" at bounding box center [232, 308] width 146 height 24
click at [287, 312] on select "12 mois 18 mois 24 mois 30 mois 36 mois 42 mois 48 mois 60 mois 72 mois 84 mois…" at bounding box center [232, 308] width 146 height 24
select select "120"
click at [159, 299] on select "12 mois 18 mois 24 mois 30 mois 36 mois 42 mois 48 mois 60 mois 72 mois 84 mois…" at bounding box center [232, 308] width 146 height 24
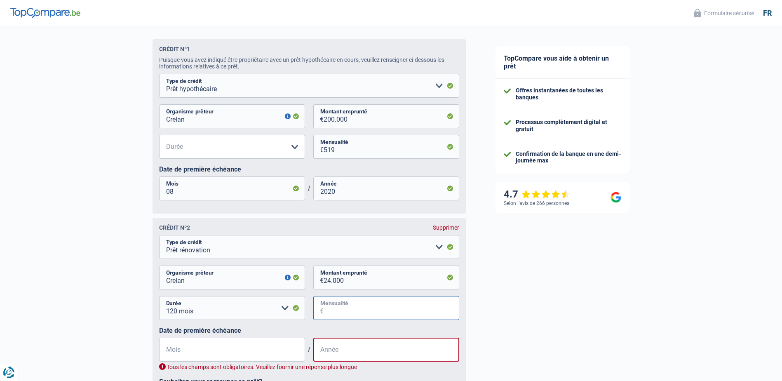
click at [331, 313] on input "Mensualité" at bounding box center [391, 308] width 136 height 24
type input "185"
click at [237, 352] on input "Mois" at bounding box center [232, 350] width 146 height 24
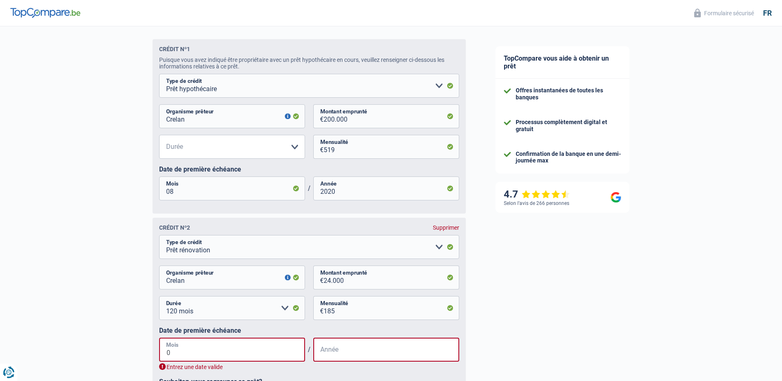
type input "04"
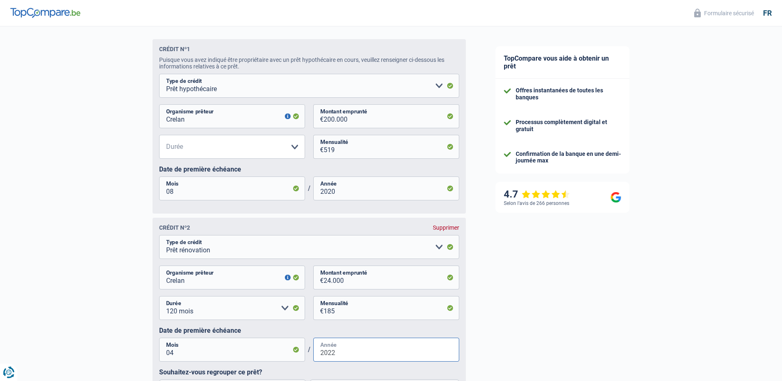
type input "2022"
click at [569, 325] on div "TopCompare vous aide à obtenir un prêt Offres instantanées de toutes les banque…" at bounding box center [632, 85] width 302 height 1025
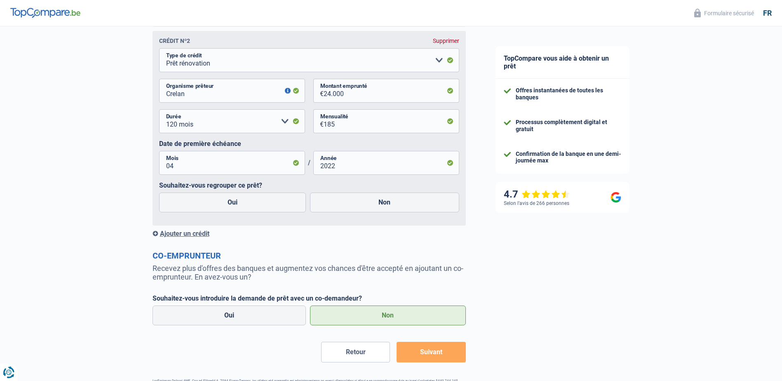
scroll to position [659, 0]
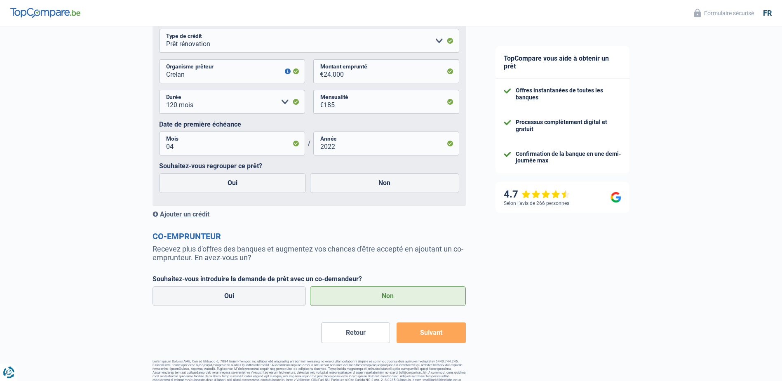
click at [397, 303] on label "Non" at bounding box center [388, 296] width 156 height 20
click at [397, 303] on input "Non" at bounding box center [388, 296] width 156 height 20
click at [421, 339] on button "Suivant" at bounding box center [430, 332] width 69 height 21
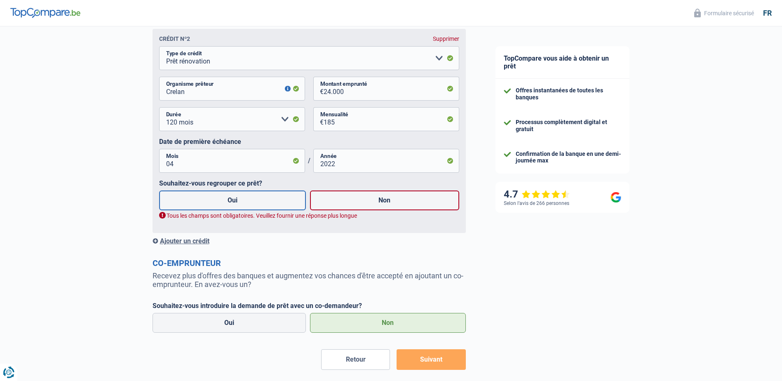
click at [251, 205] on label "Oui" at bounding box center [232, 200] width 147 height 20
click at [251, 205] on input "Oui" at bounding box center [232, 200] width 147 height 20
radio input "true"
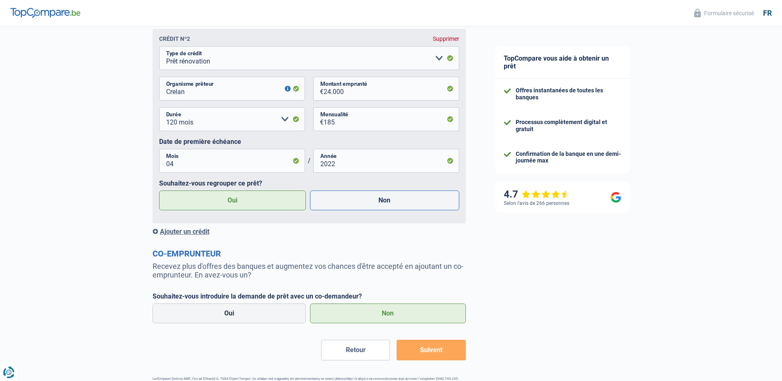
click at [373, 201] on label "Non" at bounding box center [384, 200] width 149 height 20
click at [373, 201] on input "Non" at bounding box center [384, 200] width 149 height 20
radio input "true"
radio input "false"
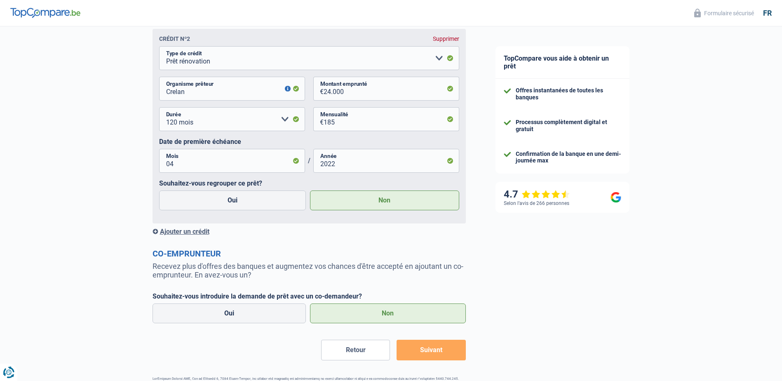
click at [391, 318] on label "Non" at bounding box center [388, 313] width 156 height 20
click at [391, 318] on input "Non" at bounding box center [388, 313] width 156 height 20
click at [423, 358] on button "Suivant" at bounding box center [430, 350] width 69 height 21
click at [432, 352] on button "Suivant" at bounding box center [430, 350] width 69 height 21
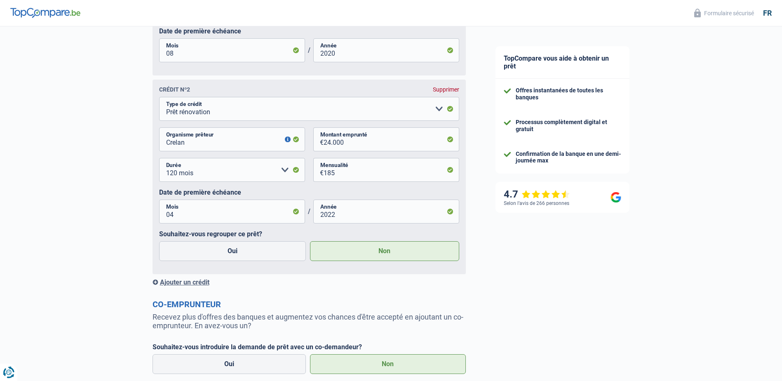
scroll to position [485, 0]
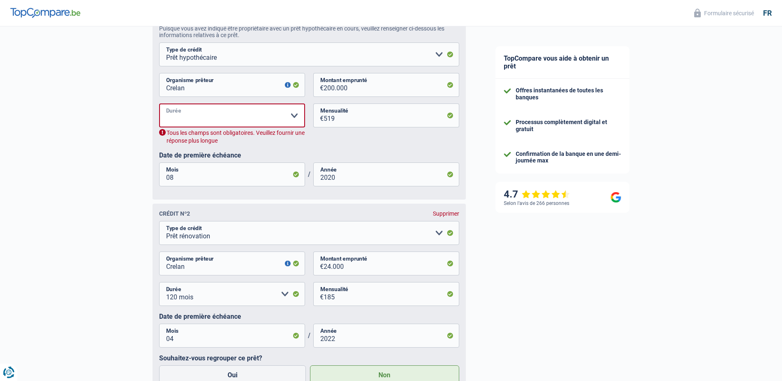
click at [216, 120] on select "120 mois 180 mois 240 mois 300 mois 360 mois 420 mois Veuillez sélectionner une…" at bounding box center [232, 115] width 146 height 24
select select "240"
click at [159, 106] on select "120 mois 180 mois 240 mois 300 mois 360 mois 420 mois Veuillez sélectionner une…" at bounding box center [232, 115] width 146 height 24
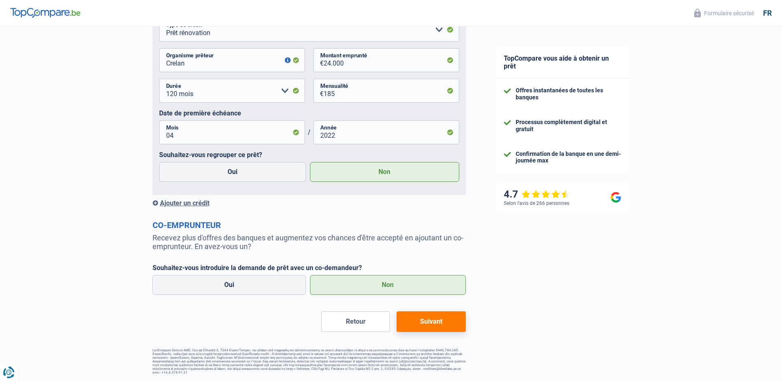
scroll to position [673, 0]
click at [427, 320] on button "Suivant" at bounding box center [430, 321] width 69 height 21
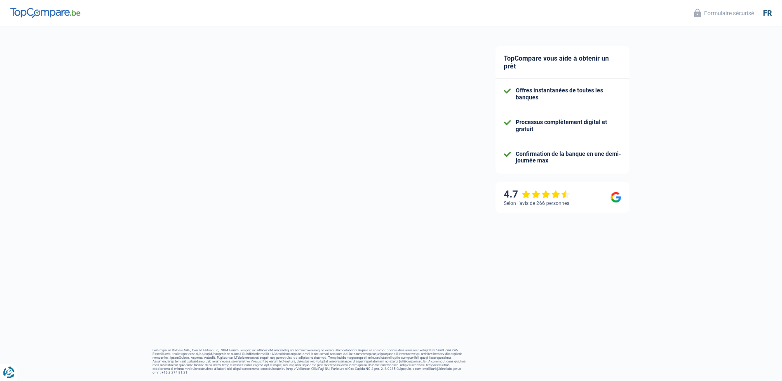
select select "42"
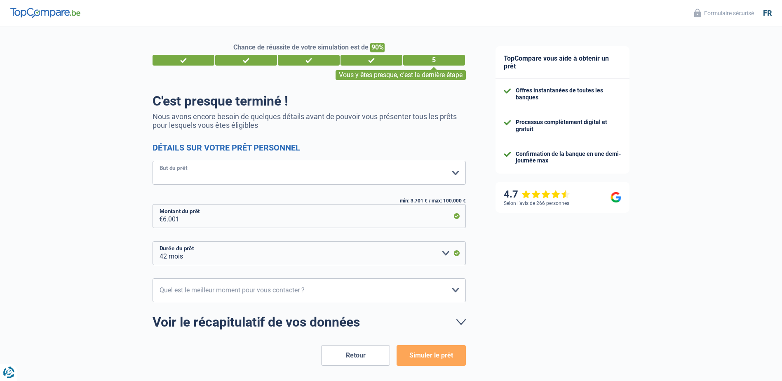
click at [261, 175] on select "Confort maison: meubles, textile, peinture, électroménager, outillage non-profe…" at bounding box center [308, 173] width 313 height 24
select select "other"
click at [152, 162] on select "Confort maison: meubles, textile, peinture, électroménager, outillage non-profe…" at bounding box center [308, 173] width 313 height 24
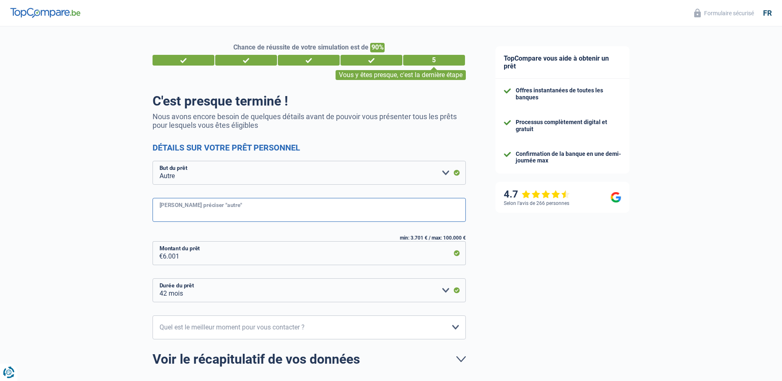
click at [240, 216] on input "[PERSON_NAME] préciser "autre"" at bounding box center [308, 210] width 313 height 24
type input "Remboursement divers"
click at [273, 327] on select "10h-12h 12h-14h 14h-16h 16h-18h Veuillez sélectionner une option" at bounding box center [308, 327] width 313 height 24
select select "16-18"
click at [152, 316] on select "10h-12h 12h-14h 14h-16h 16h-18h Veuillez sélectionner une option" at bounding box center [308, 327] width 313 height 24
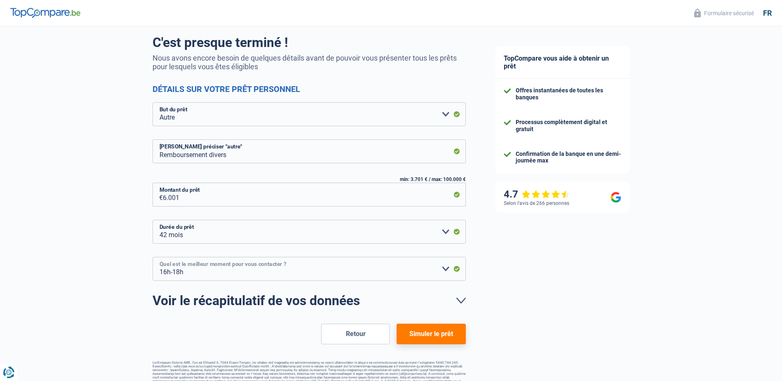
scroll to position [70, 0]
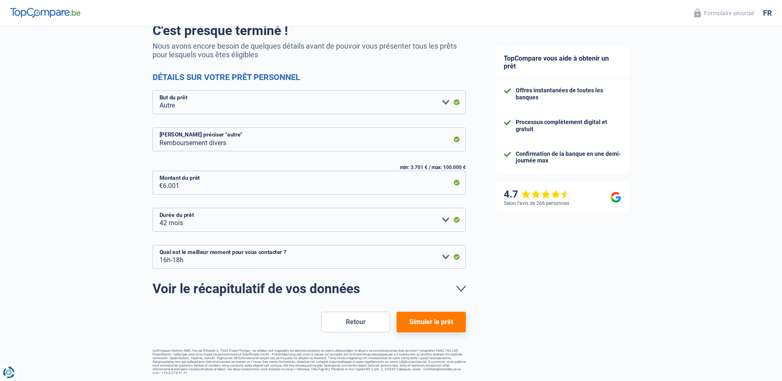
click at [425, 325] on button "Simuler le prêt" at bounding box center [430, 322] width 69 height 21
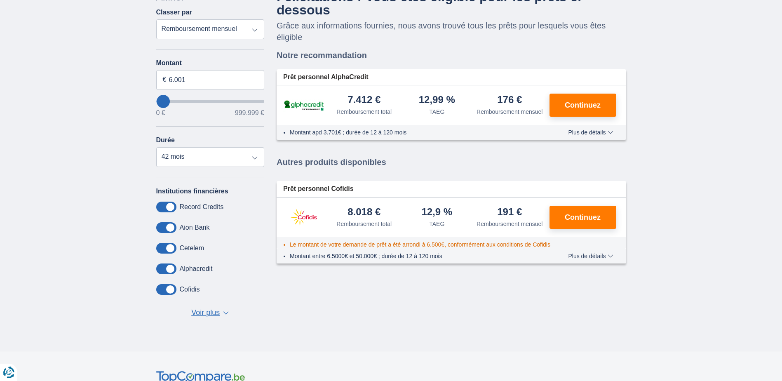
scroll to position [82, 0]
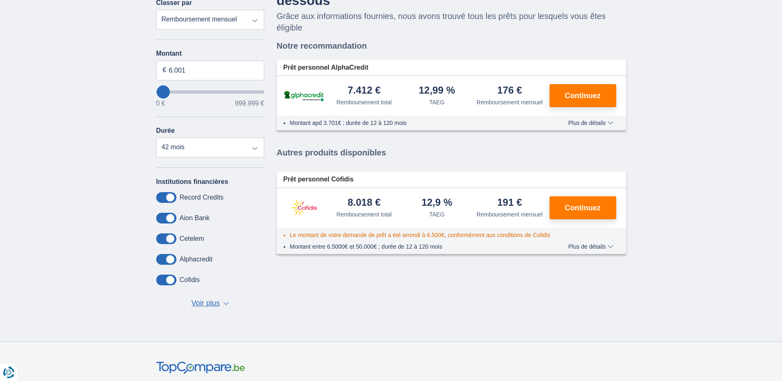
click at [210, 305] on span "Voir plus" at bounding box center [205, 303] width 28 height 11
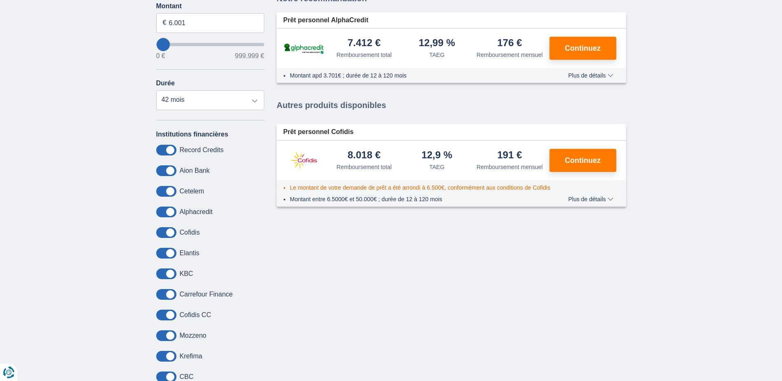
scroll to position [0, 0]
